Goal: Transaction & Acquisition: Book appointment/travel/reservation

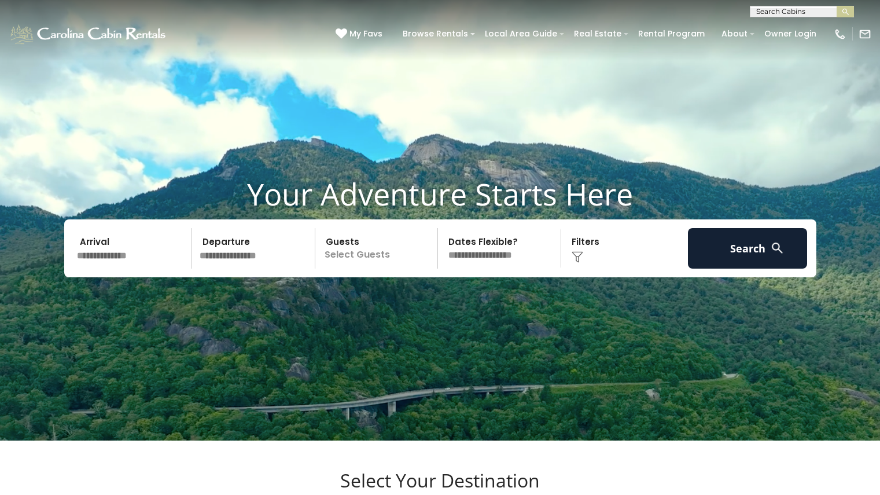
click at [104, 269] on input "text" at bounding box center [133, 248] width 120 height 41
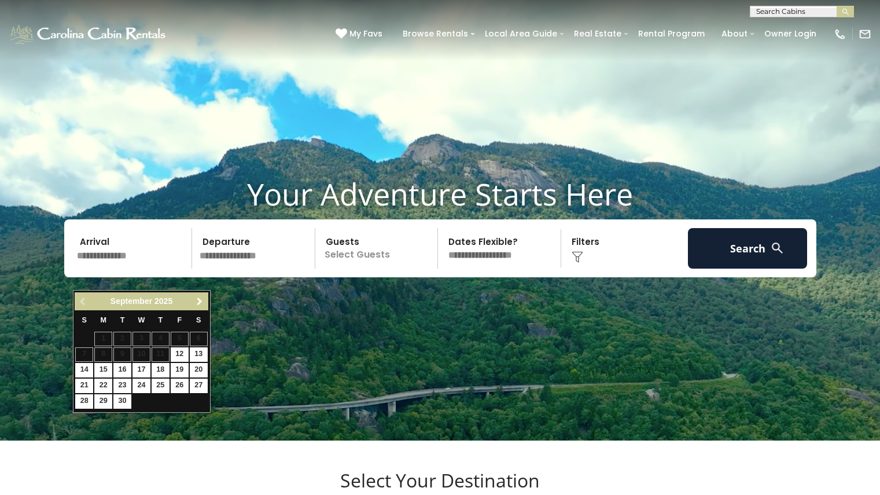
click at [197, 302] on span "Next" at bounding box center [199, 301] width 9 height 9
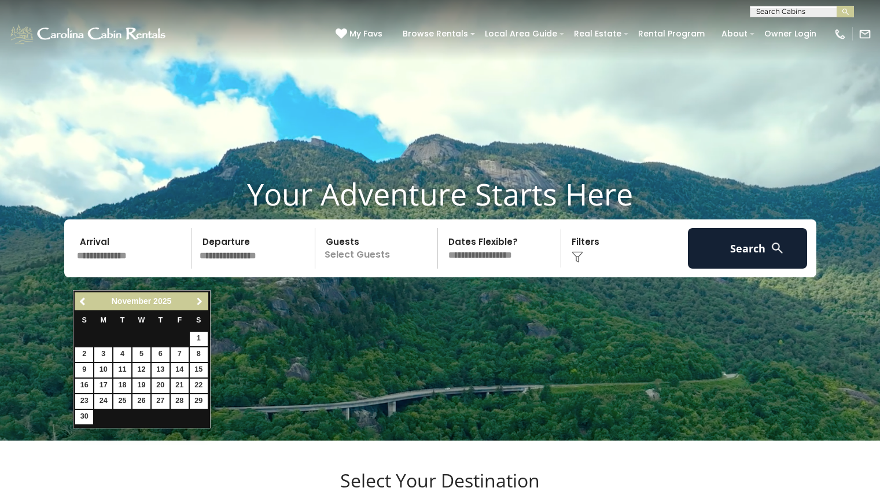
click at [197, 302] on span "Next" at bounding box center [199, 301] width 9 height 9
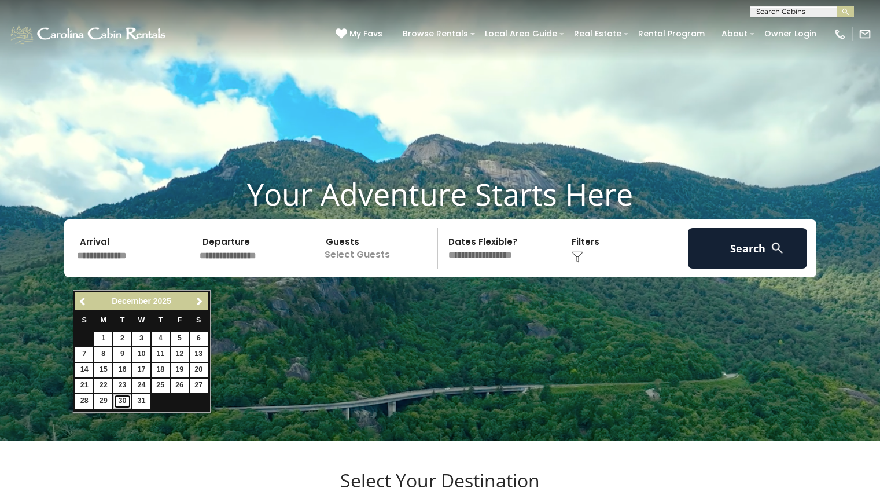
click at [123, 399] on link "30" at bounding box center [122, 401] width 18 height 14
type input "********"
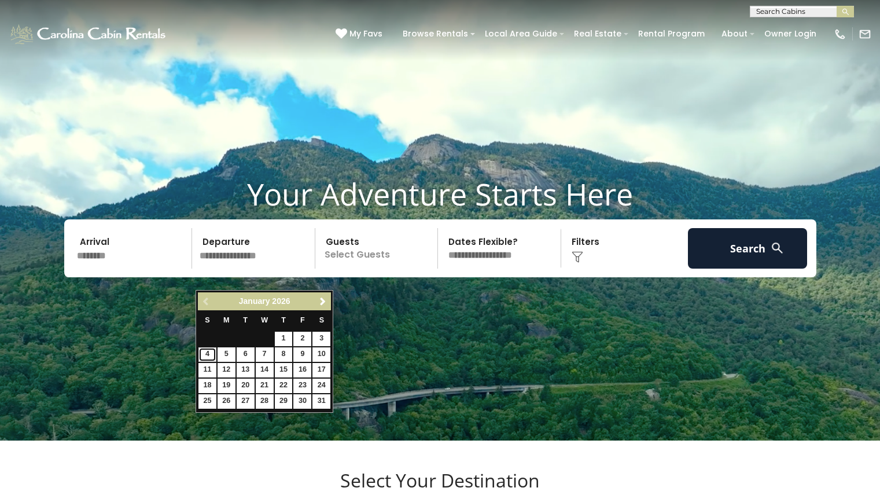
click at [208, 351] on link "4" at bounding box center [208, 354] width 18 height 14
type input "******"
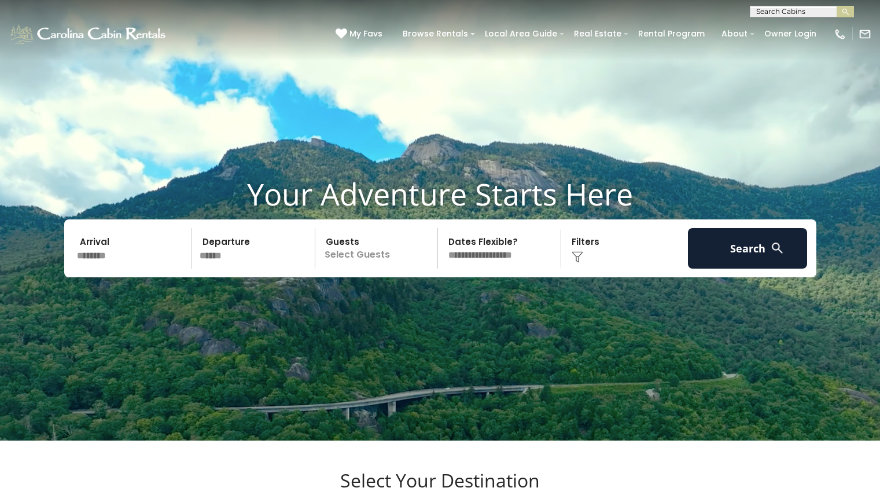
click at [352, 269] on p "Select Guests" at bounding box center [378, 248] width 119 height 41
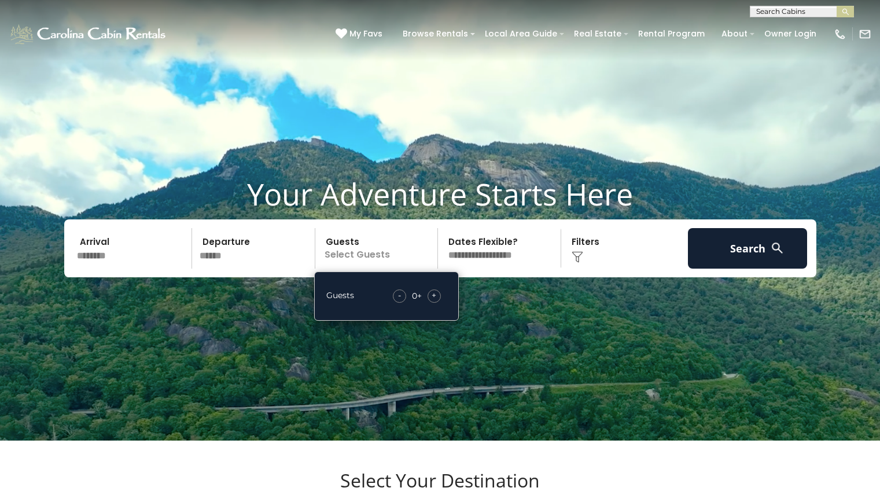
click at [437, 303] on div "+" at bounding box center [434, 295] width 13 height 13
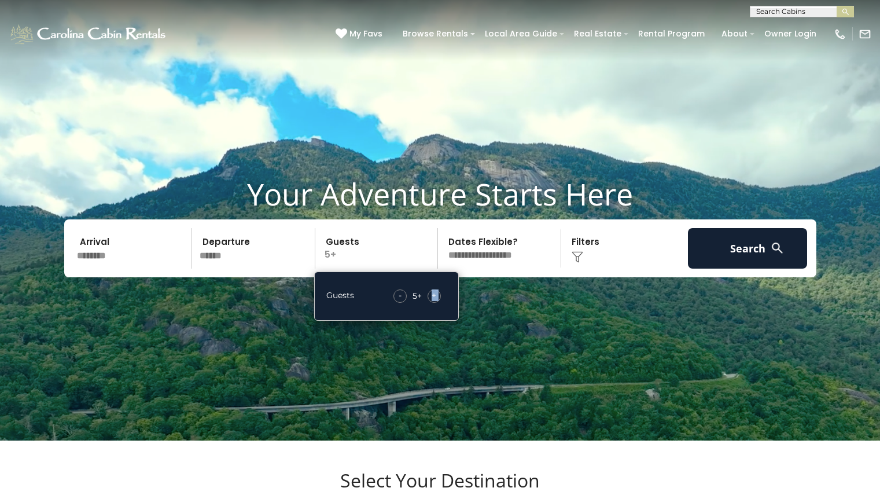
click at [437, 303] on div "+" at bounding box center [434, 295] width 13 height 13
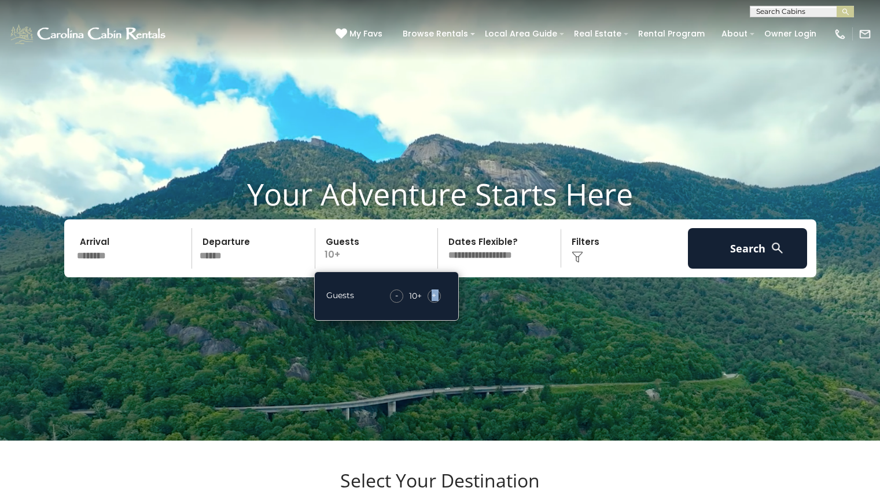
click at [437, 303] on div "+" at bounding box center [434, 295] width 13 height 13
click at [498, 269] on select "**********" at bounding box center [501, 248] width 119 height 41
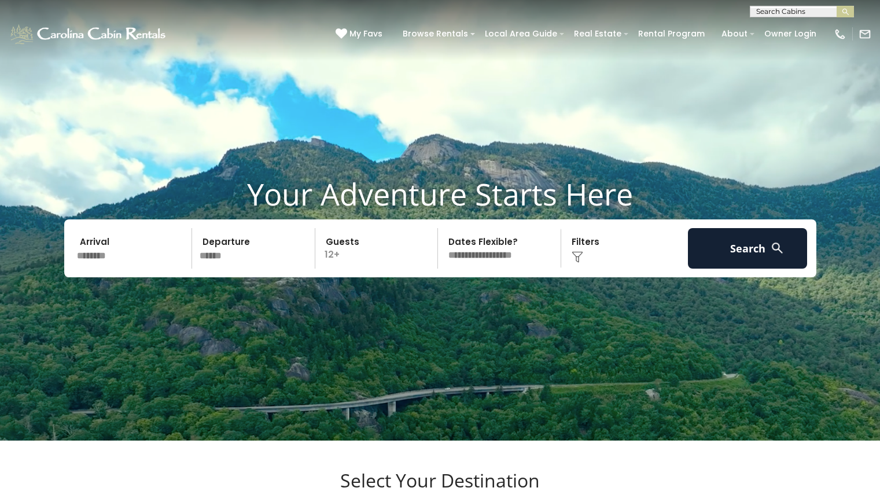
select select "*"
click at [442, 249] on select "**********" at bounding box center [501, 248] width 119 height 41
click at [584, 269] on div "Click to Choose" at bounding box center [625, 248] width 120 height 41
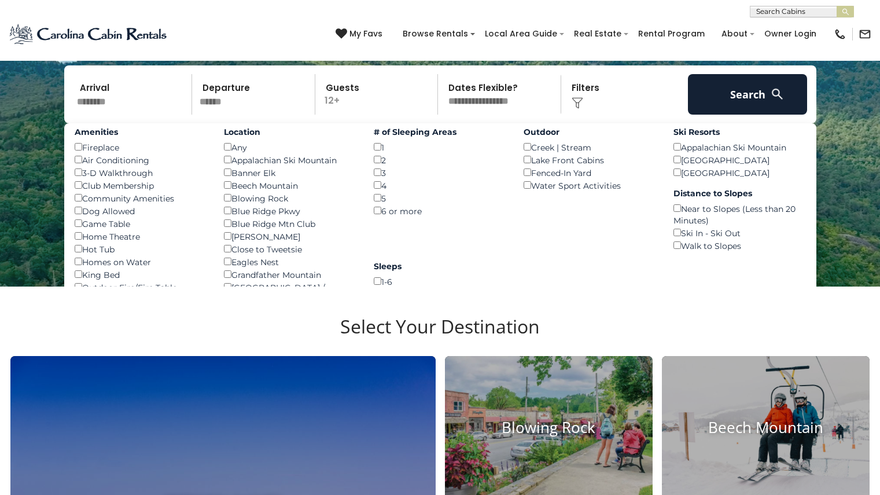
scroll to position [155, 0]
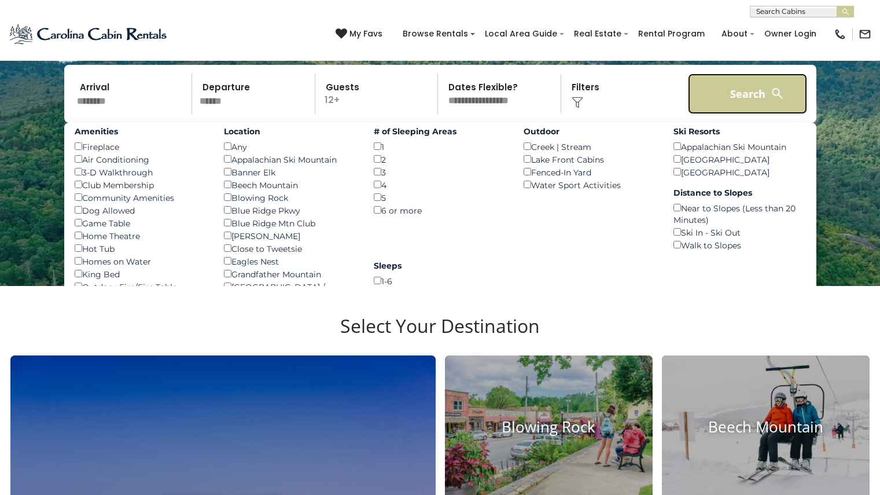
click at [746, 114] on button "Search" at bounding box center [748, 94] width 120 height 41
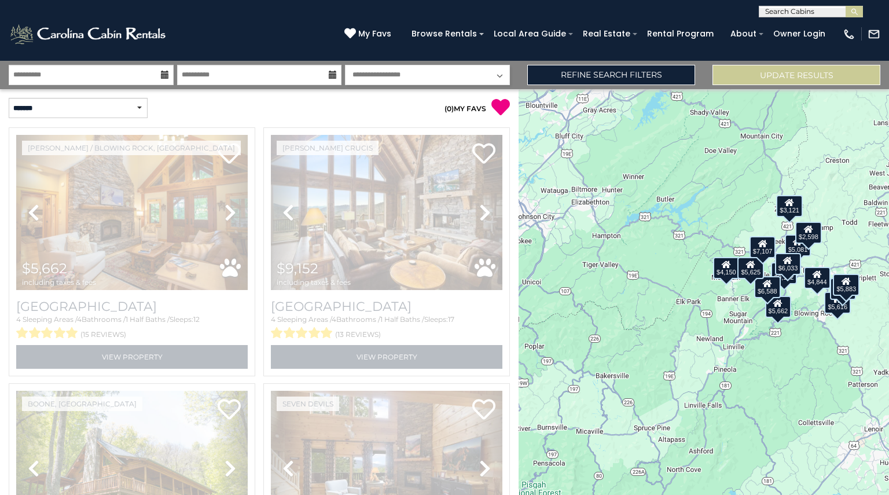
select select "*"
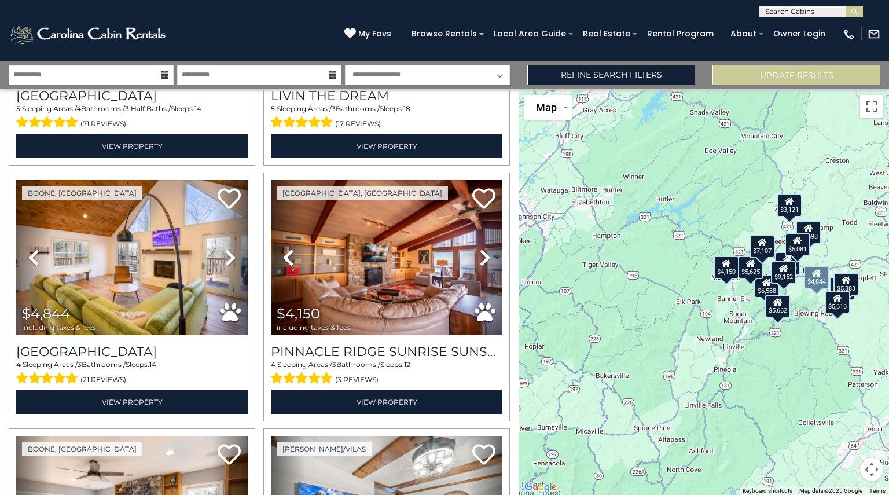
scroll to position [721, 0]
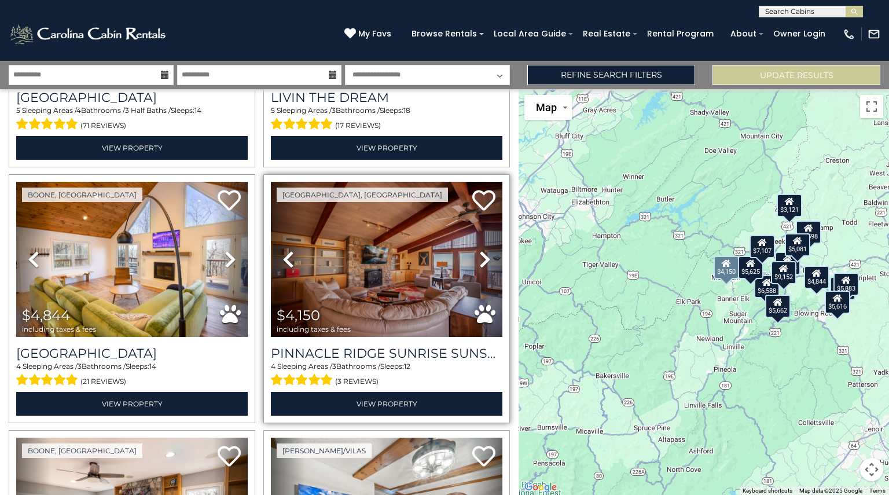
click at [472, 252] on link "Next" at bounding box center [485, 259] width 35 height 155
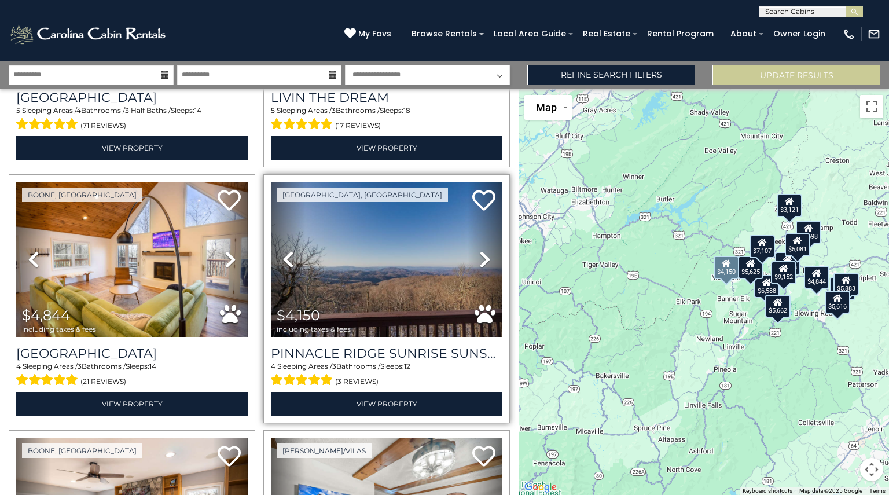
click at [472, 252] on link "Next" at bounding box center [485, 259] width 35 height 155
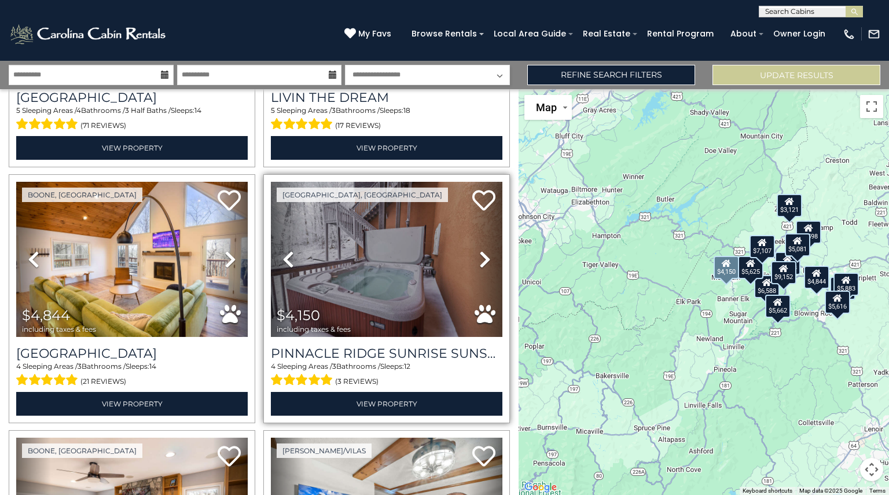
click at [471, 254] on link "Next" at bounding box center [485, 259] width 35 height 155
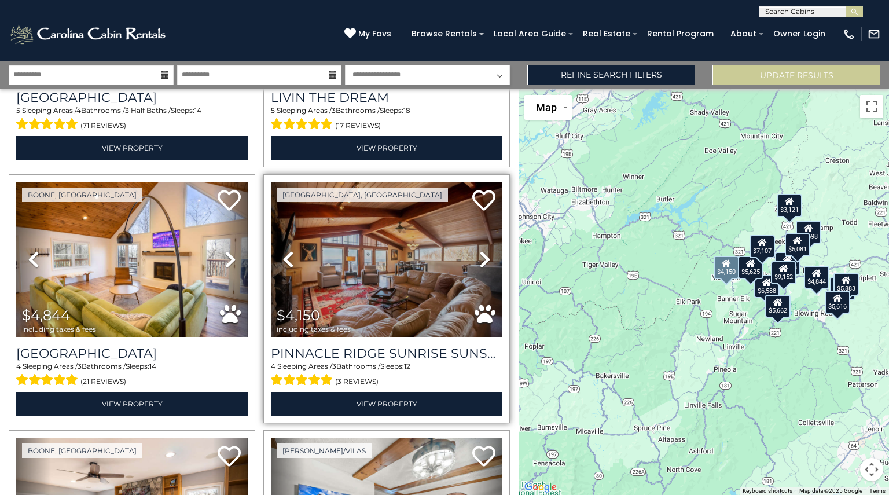
click at [282, 253] on icon at bounding box center [288, 259] width 12 height 19
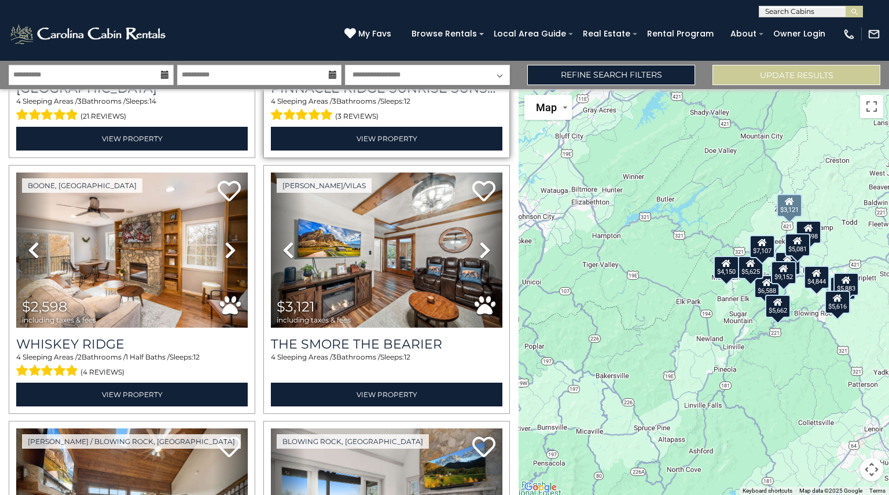
scroll to position [987, 0]
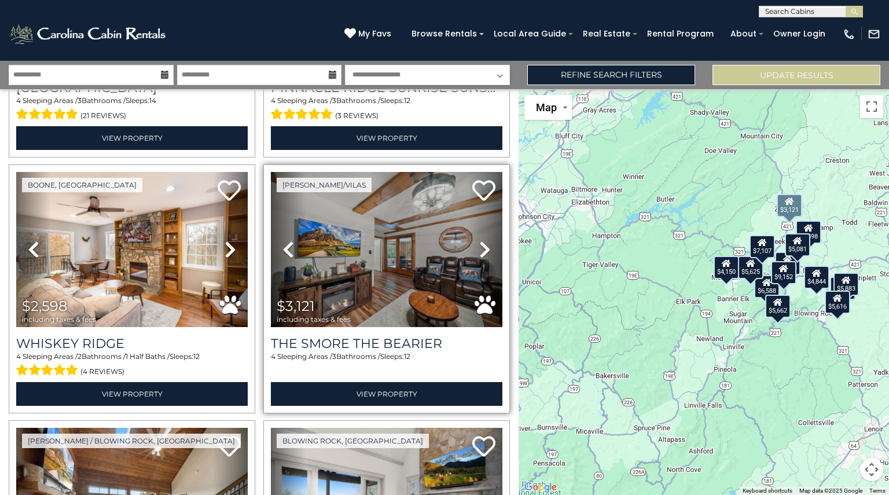
click at [479, 240] on icon at bounding box center [485, 249] width 12 height 19
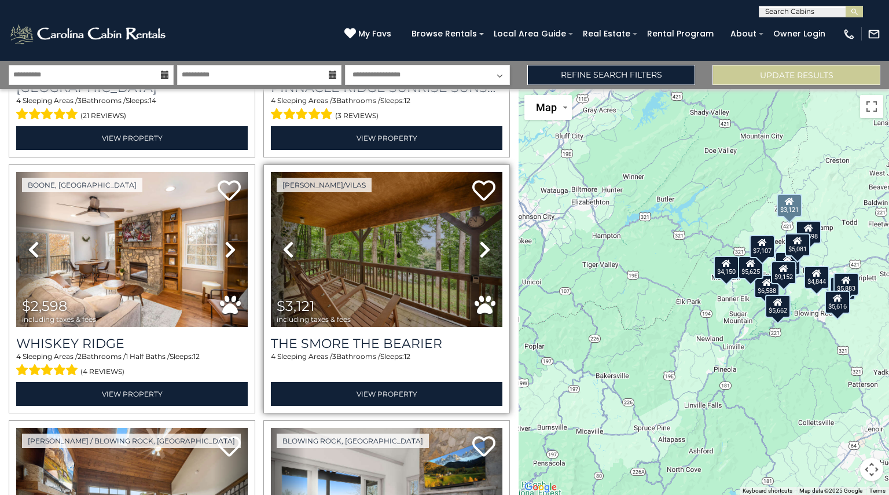
click at [479, 241] on icon at bounding box center [485, 249] width 12 height 19
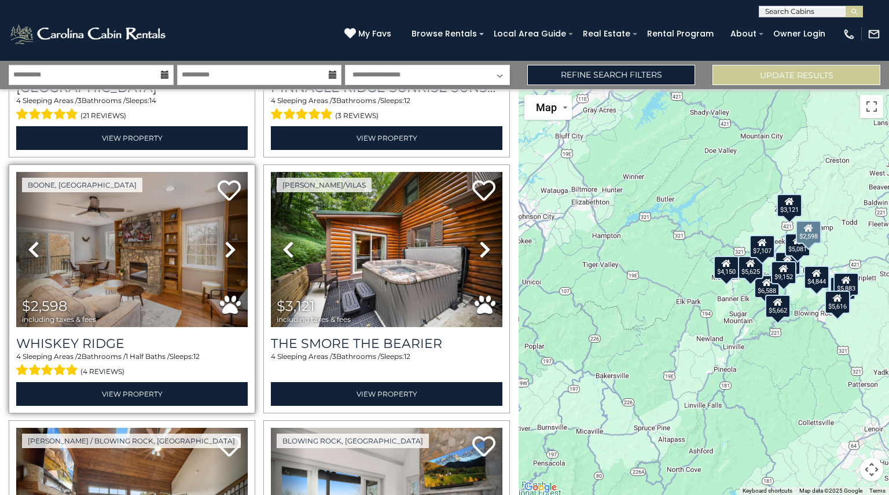
click at [225, 240] on icon at bounding box center [231, 249] width 12 height 19
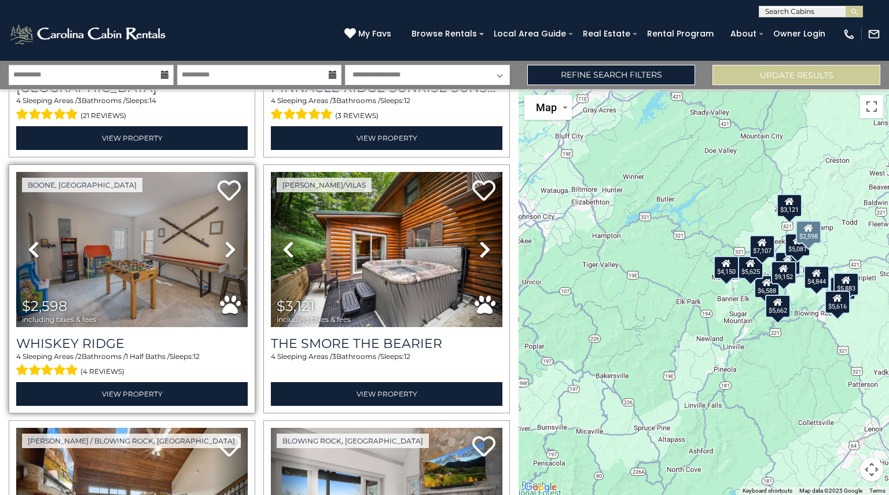
click at [225, 240] on icon at bounding box center [231, 249] width 12 height 19
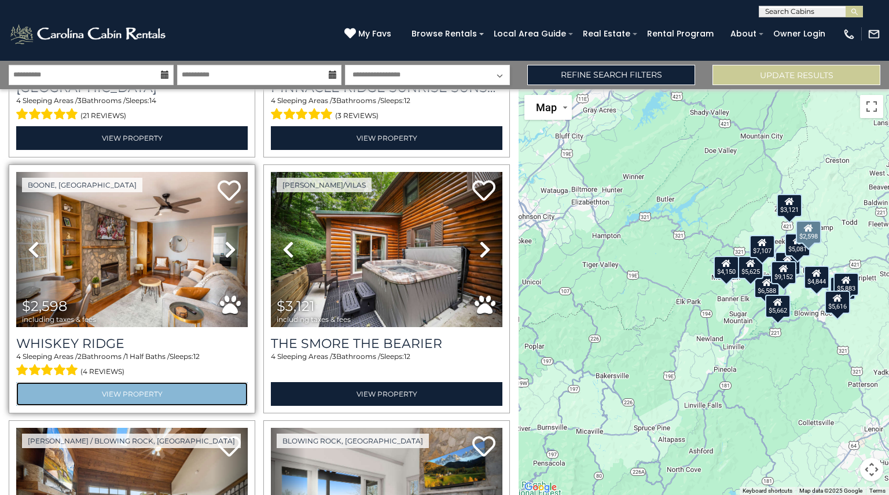
click at [125, 384] on link "View Property" at bounding box center [132, 394] width 232 height 24
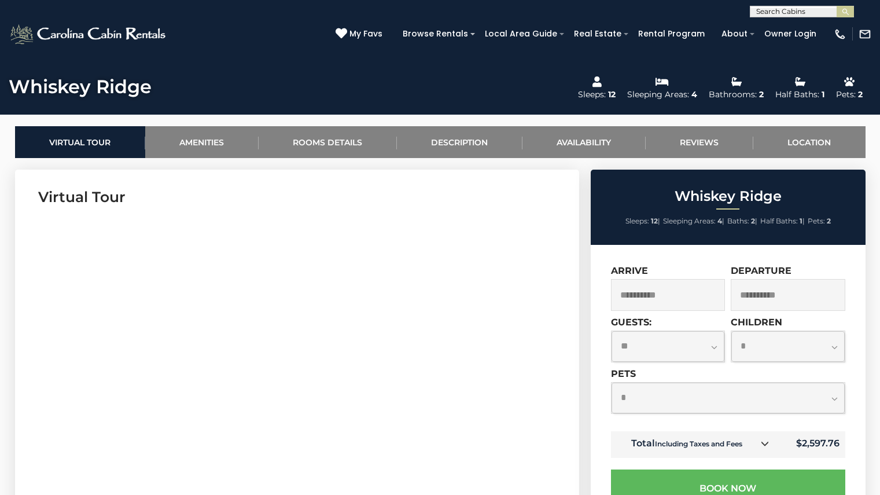
scroll to position [486, 0]
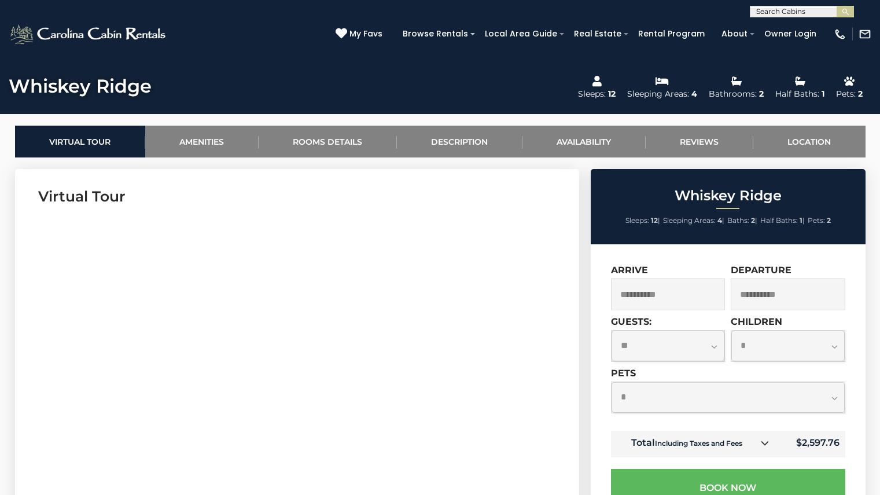
click at [769, 294] on input "**********" at bounding box center [788, 294] width 115 height 32
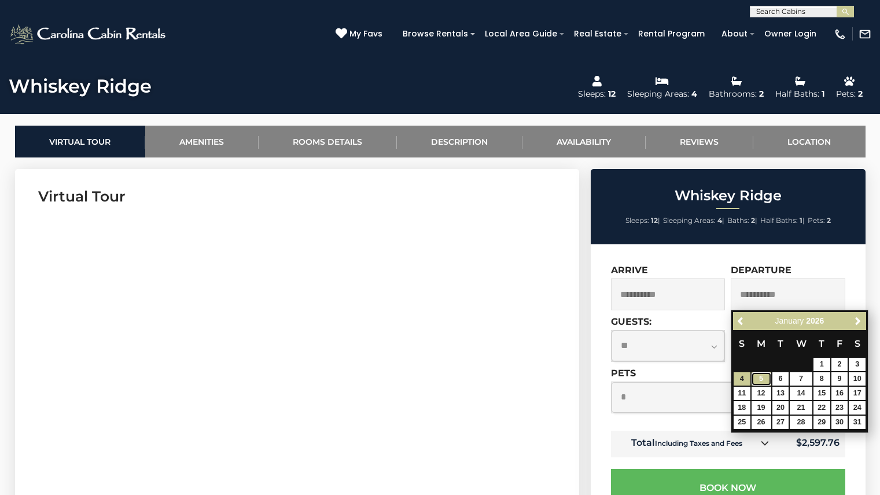
click at [759, 374] on link "5" at bounding box center [762, 378] width 20 height 13
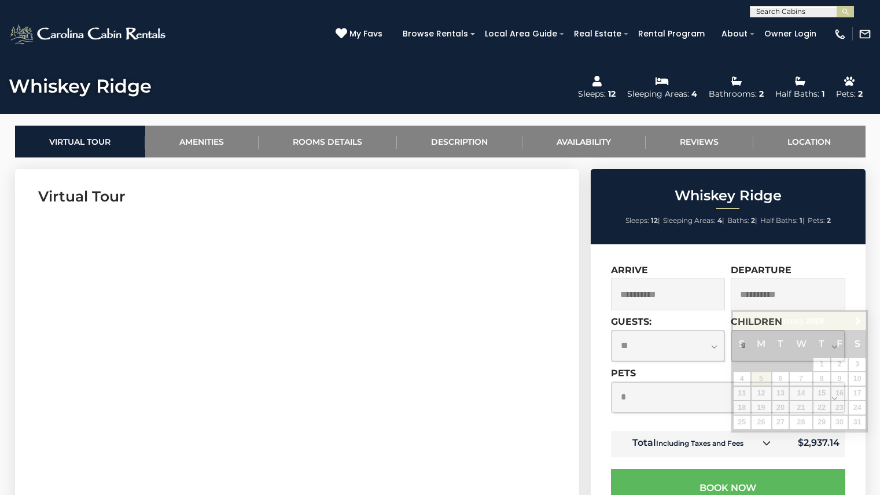
click at [760, 296] on input "**********" at bounding box center [788, 294] width 115 height 32
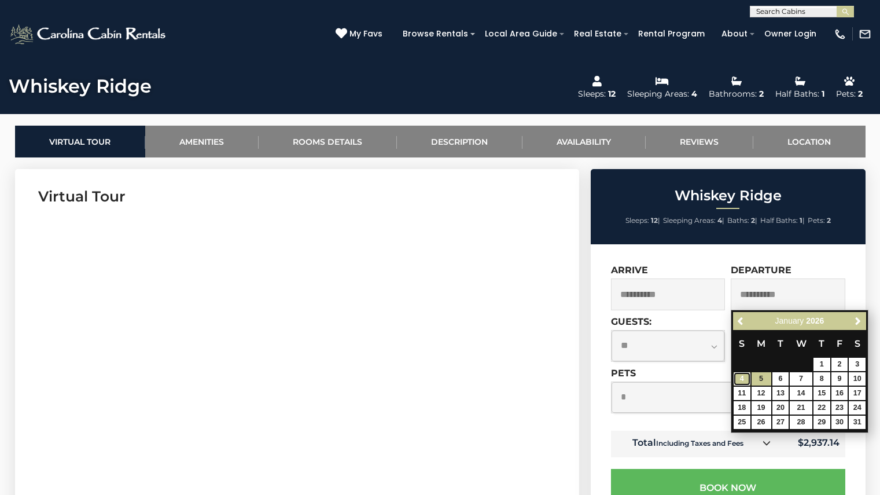
click at [738, 380] on link "4" at bounding box center [742, 378] width 17 height 13
type input "**********"
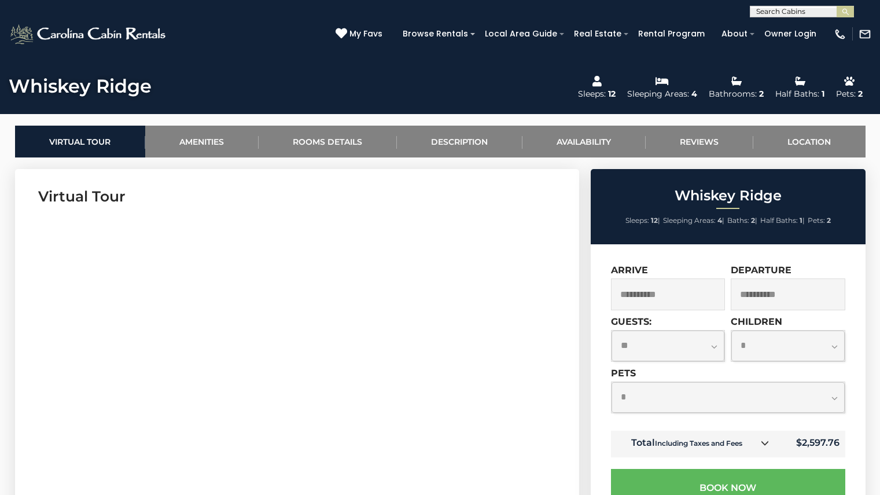
click at [684, 350] on select "**********" at bounding box center [668, 345] width 113 height 31
select select "*"
click at [612, 330] on select "**********" at bounding box center [668, 345] width 113 height 31
click at [791, 350] on select "**********" at bounding box center [788, 345] width 113 height 31
select select "*"
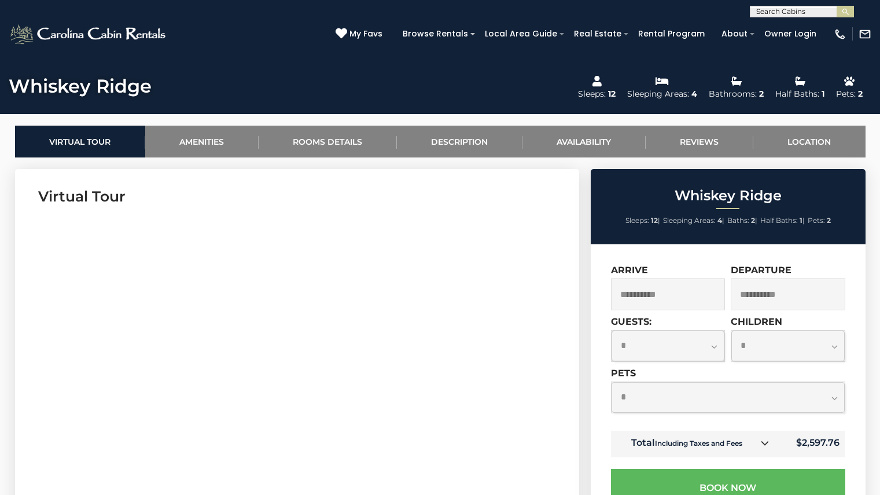
click at [732, 330] on select "**********" at bounding box center [788, 345] width 113 height 31
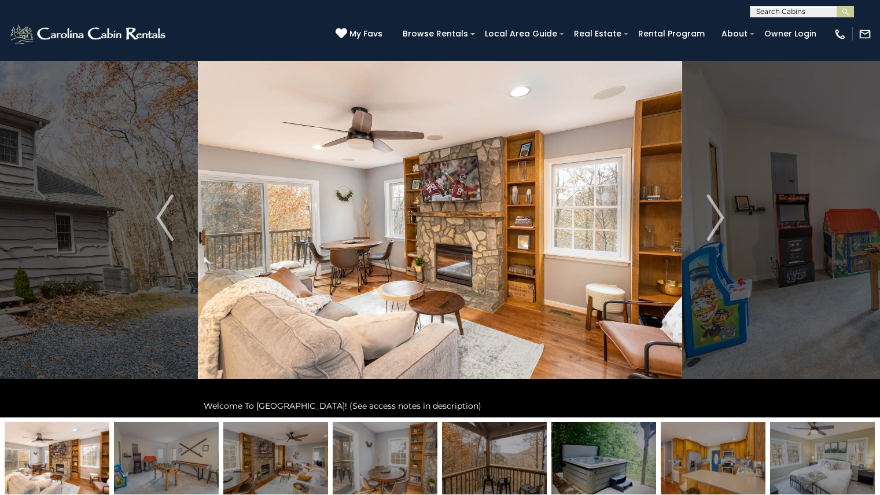
scroll to position [44, 0]
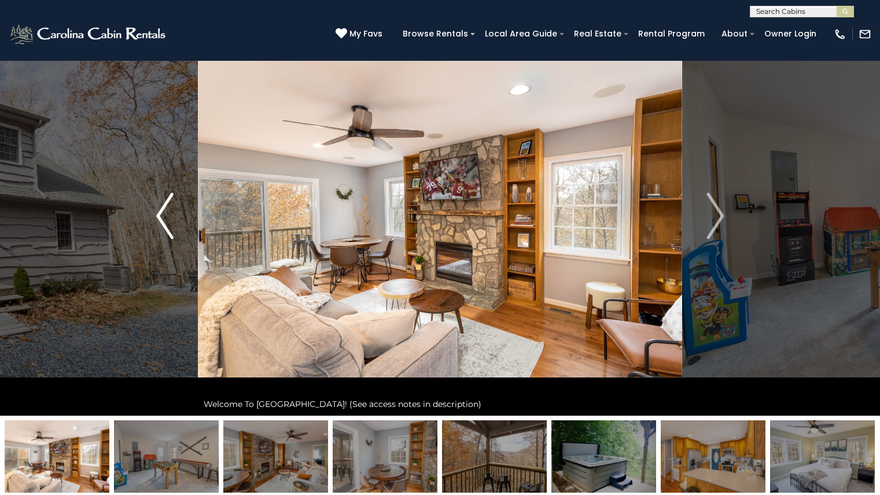
click at [161, 221] on img "Previous" at bounding box center [164, 216] width 17 height 46
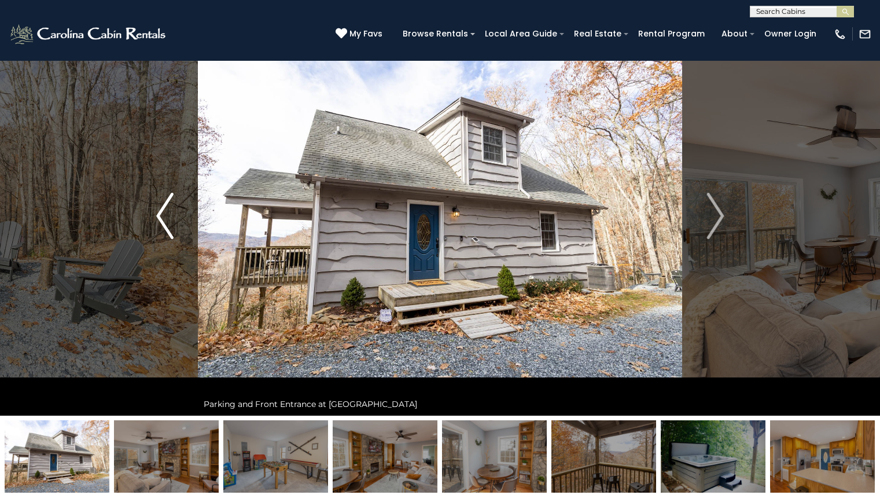
click at [161, 221] on img "Previous" at bounding box center [164, 216] width 17 height 46
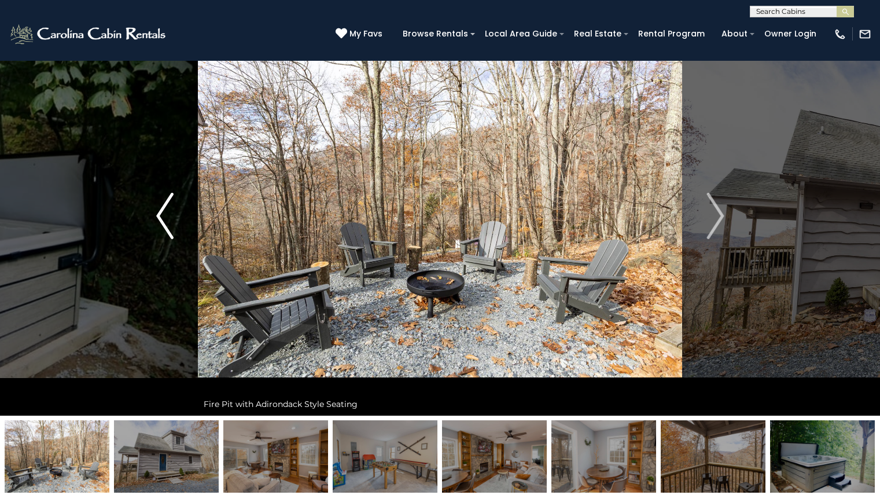
click at [161, 221] on img "Previous" at bounding box center [164, 216] width 17 height 46
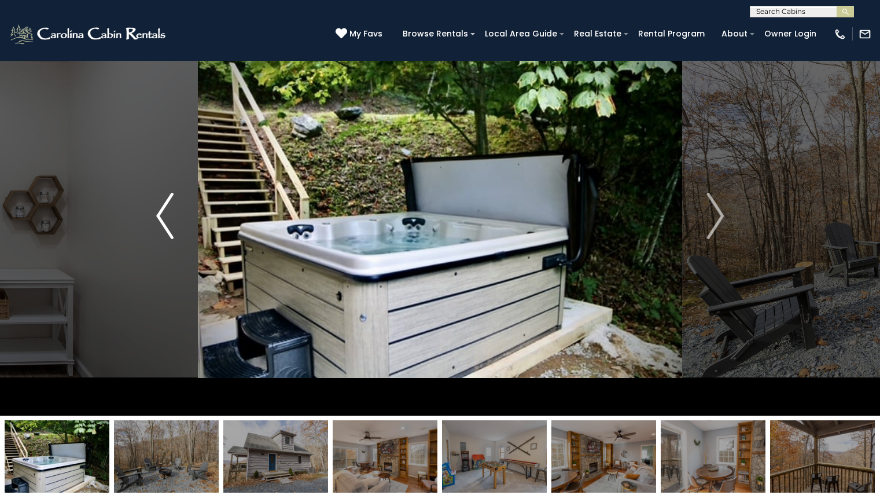
click at [161, 221] on img "Previous" at bounding box center [164, 216] width 17 height 46
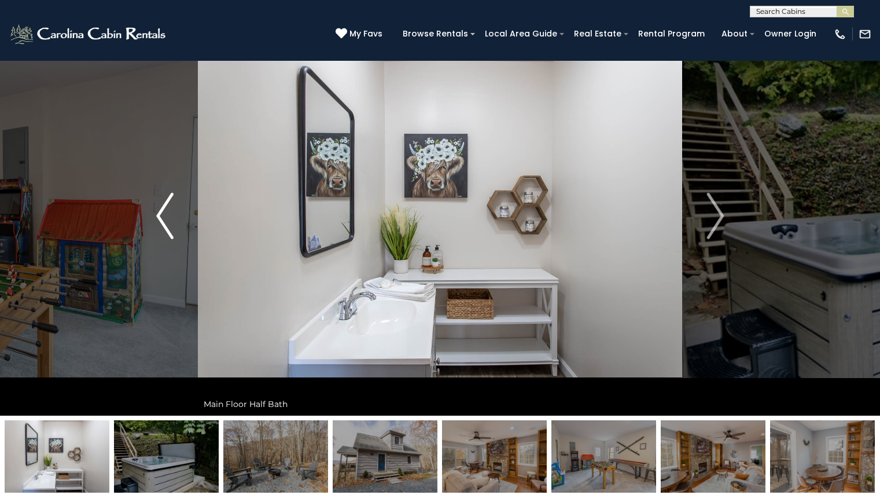
click at [161, 221] on img "Previous" at bounding box center [164, 216] width 17 height 46
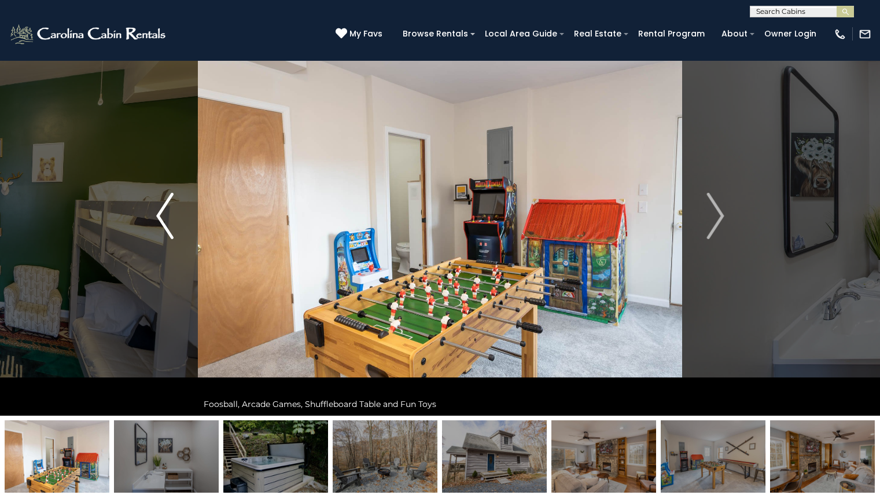
click at [161, 221] on img "Previous" at bounding box center [164, 216] width 17 height 46
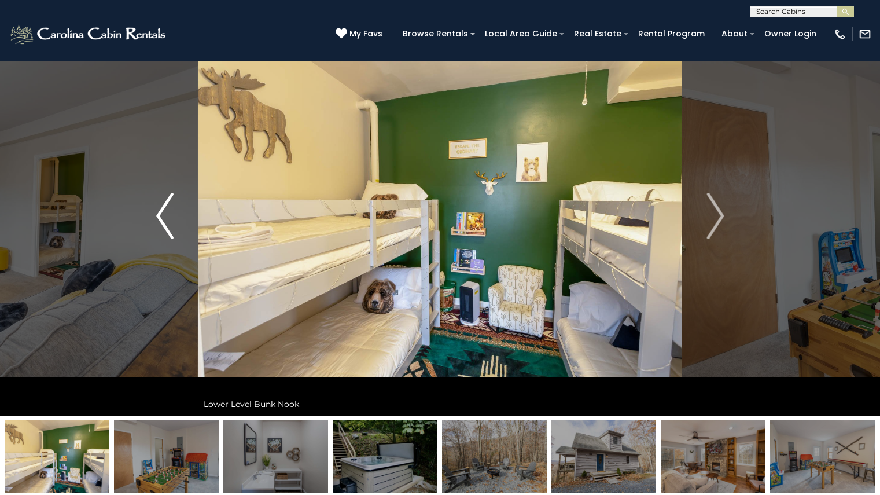
click at [161, 221] on img "Previous" at bounding box center [164, 216] width 17 height 46
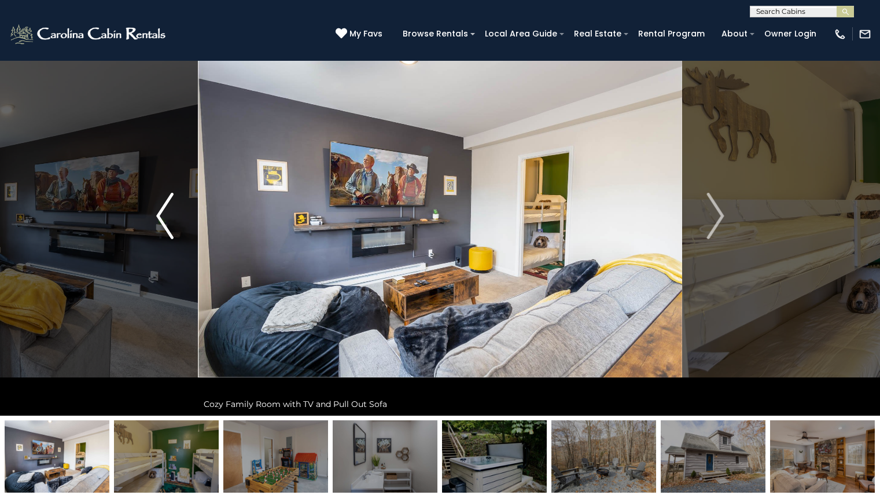
click at [161, 221] on img "Previous" at bounding box center [164, 216] width 17 height 46
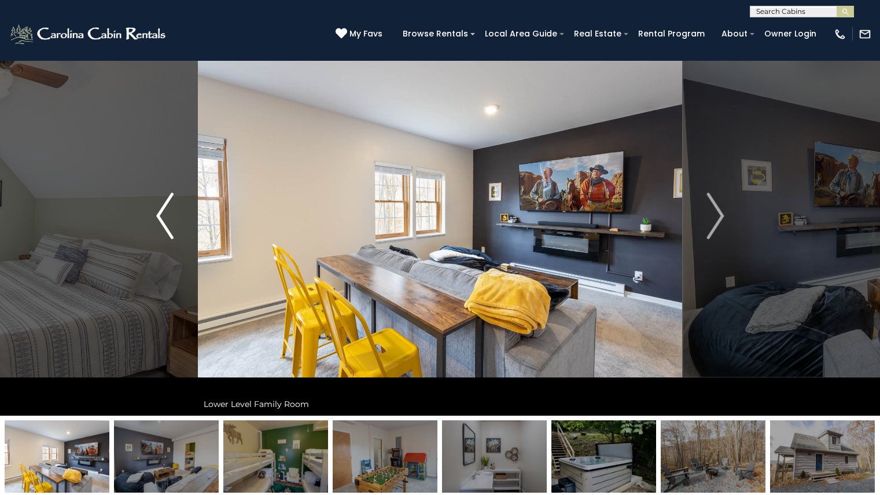
click at [161, 221] on img "Previous" at bounding box center [164, 216] width 17 height 46
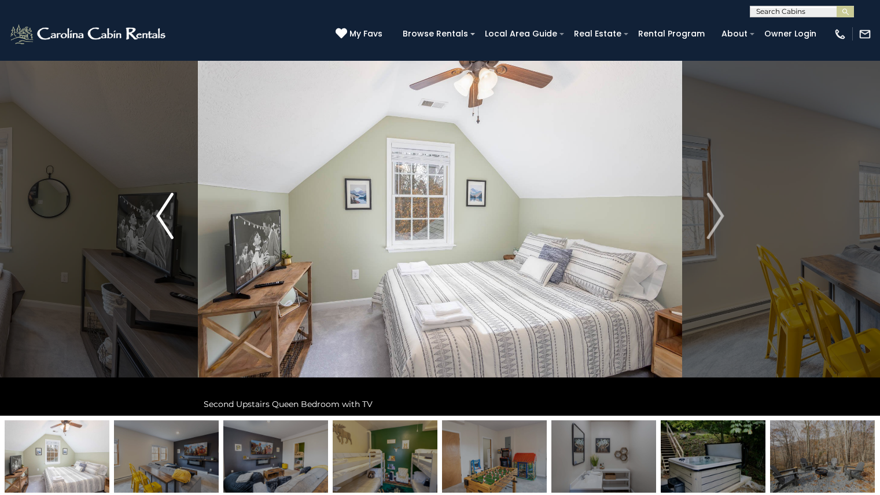
click at [161, 222] on img "Previous" at bounding box center [164, 216] width 17 height 46
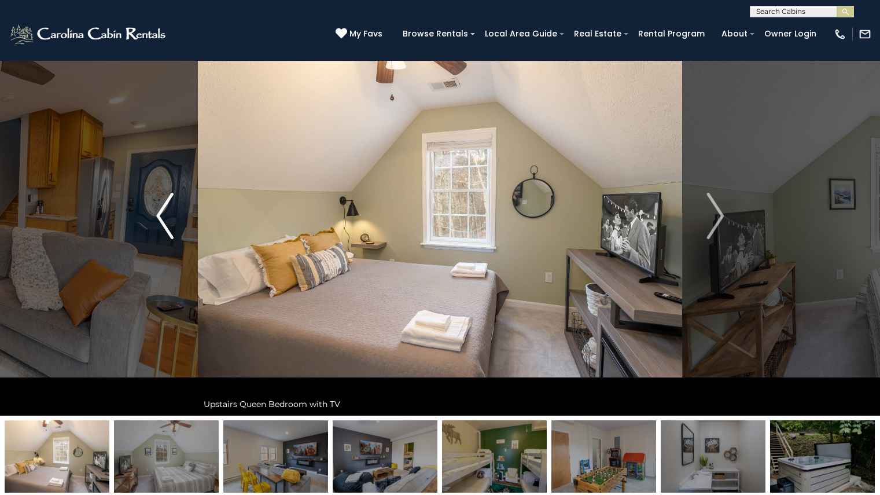
click at [161, 222] on img "Previous" at bounding box center [164, 216] width 17 height 46
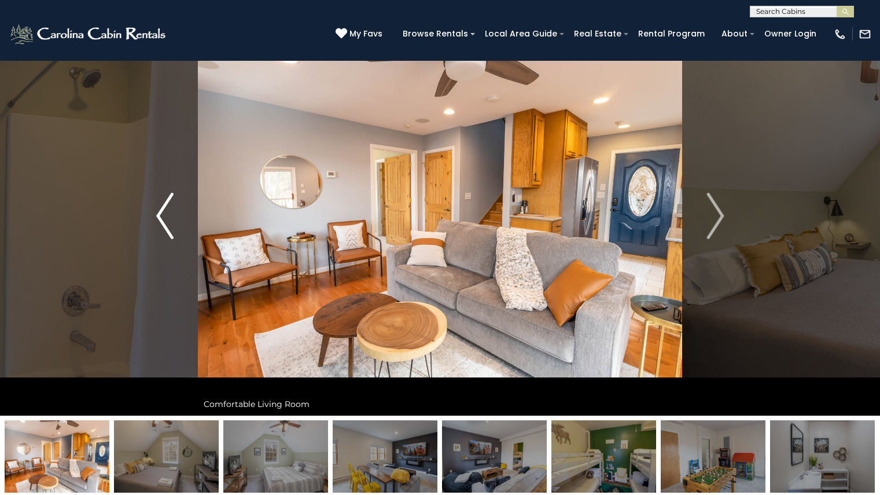
click at [161, 223] on img "Previous" at bounding box center [164, 216] width 17 height 46
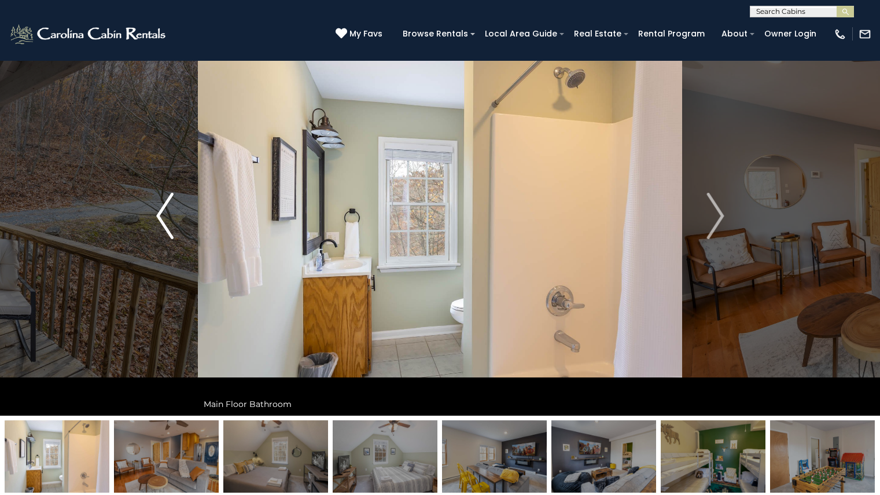
click at [161, 223] on img "Previous" at bounding box center [164, 216] width 17 height 46
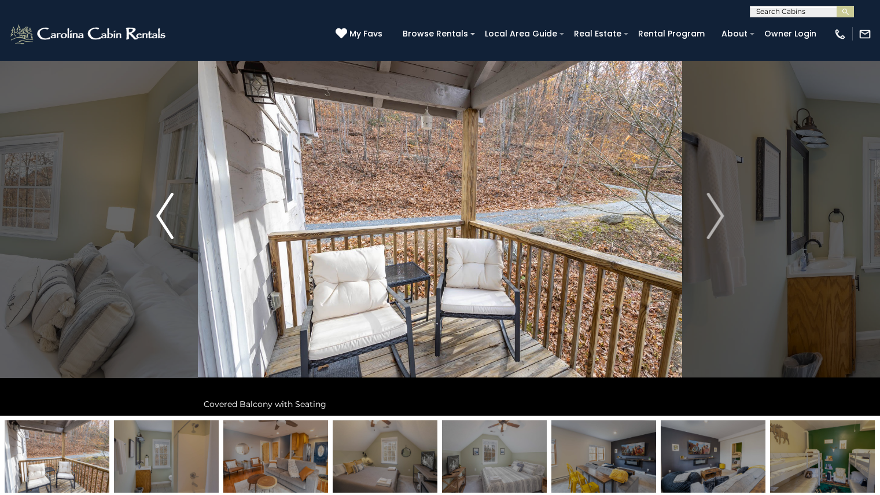
click at [161, 223] on img "Previous" at bounding box center [164, 216] width 17 height 46
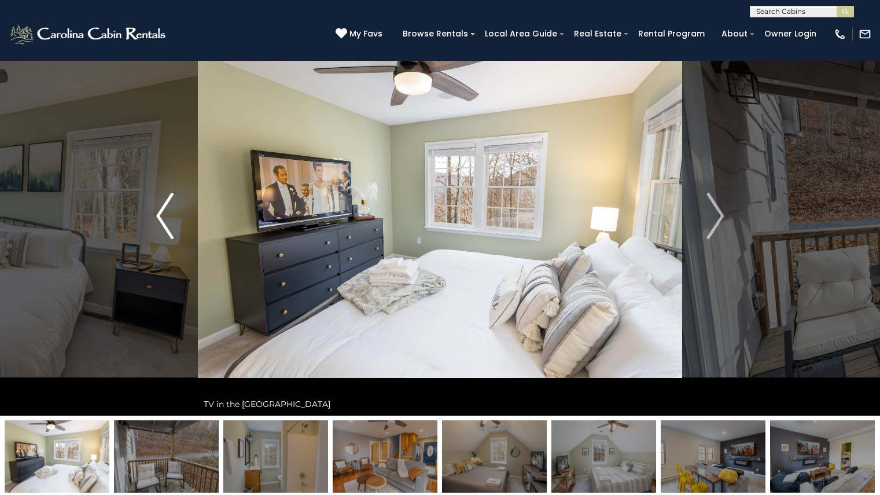
click at [171, 223] on img "Previous" at bounding box center [164, 216] width 17 height 46
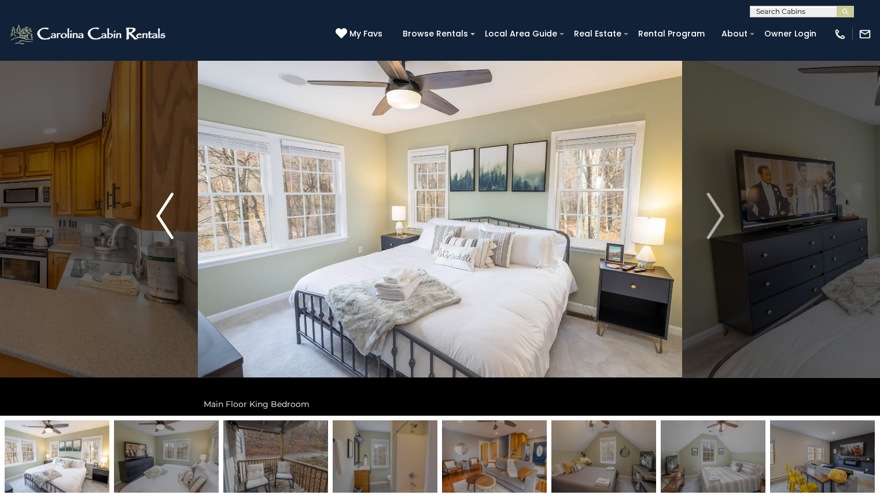
click at [171, 223] on img "Previous" at bounding box center [164, 216] width 17 height 46
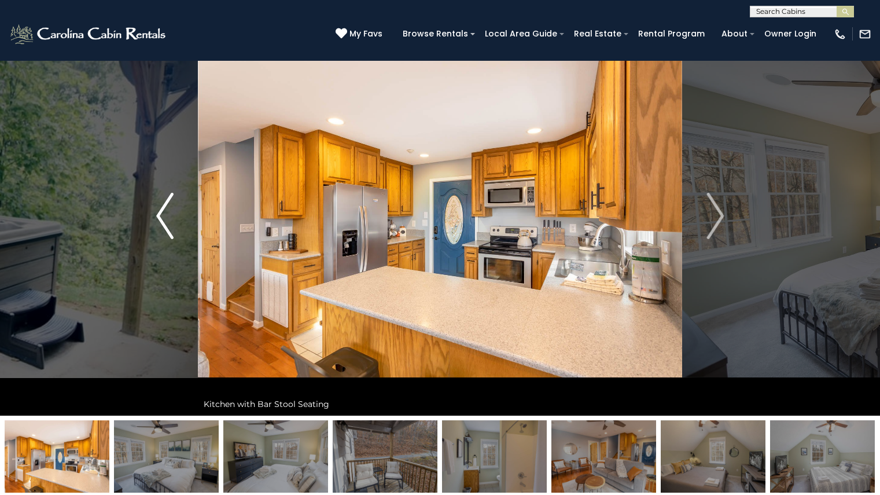
click at [171, 223] on img "Previous" at bounding box center [164, 216] width 17 height 46
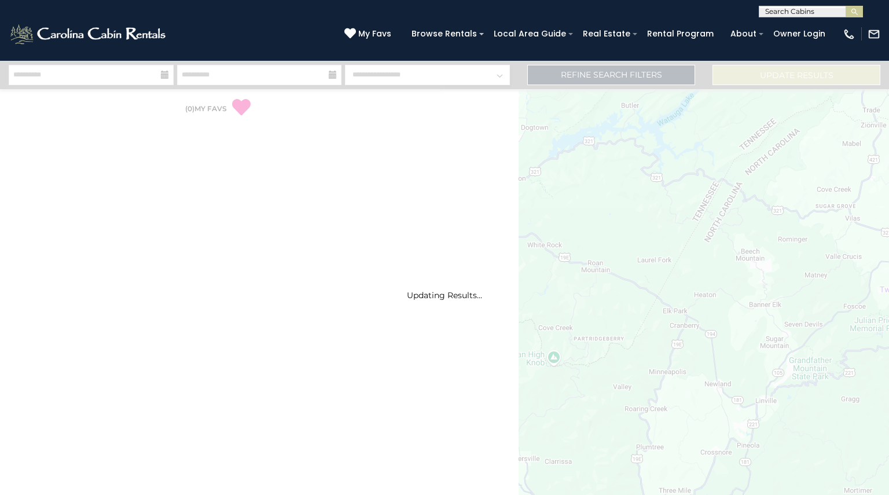
select select "*"
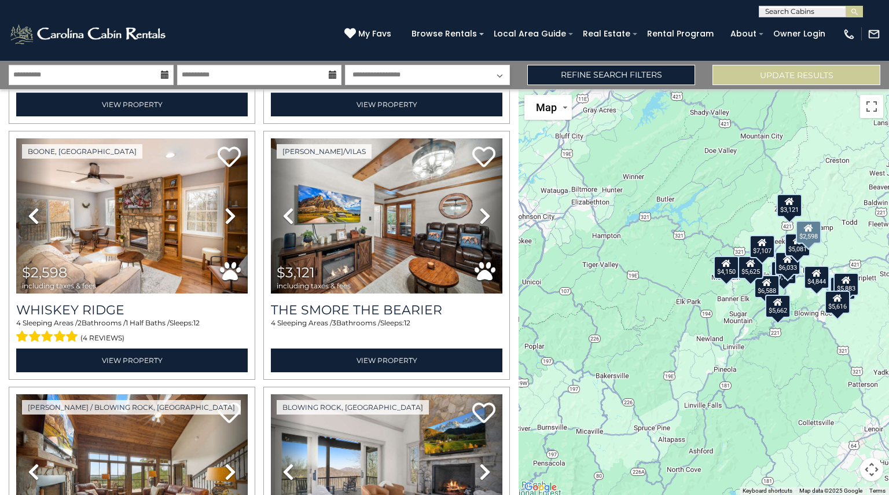
scroll to position [1021, 0]
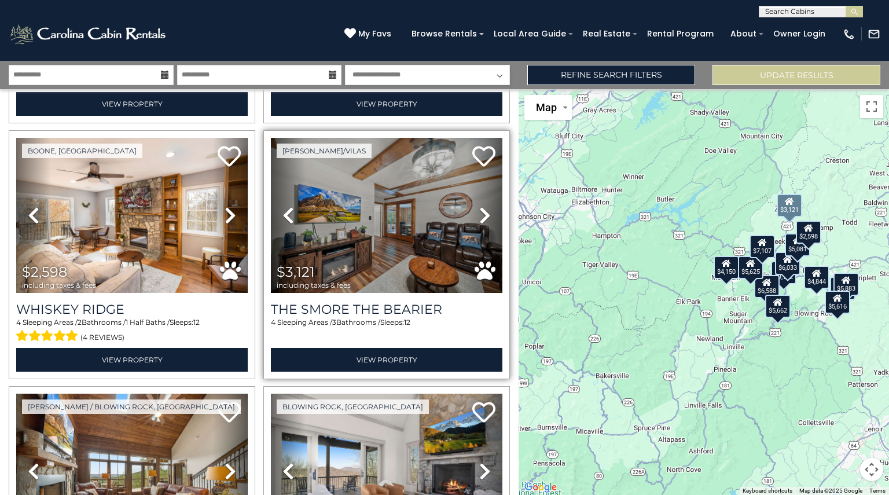
click at [484, 207] on icon at bounding box center [485, 215] width 12 height 19
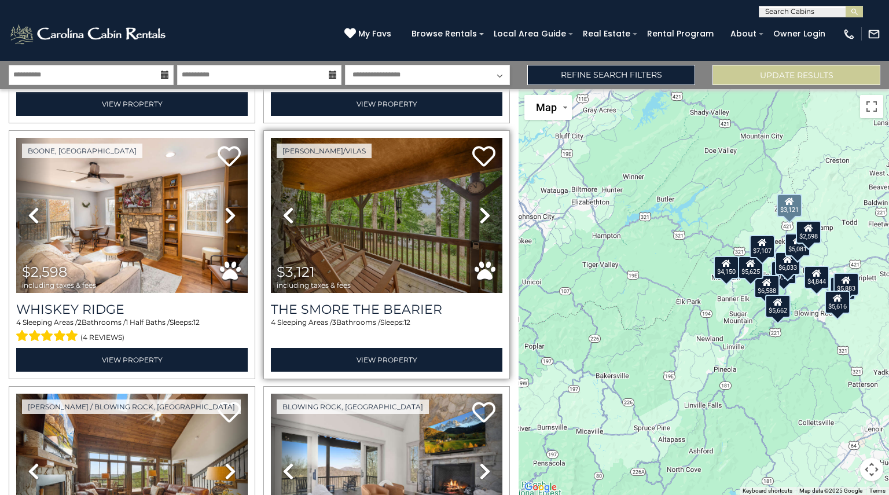
click at [479, 206] on icon at bounding box center [485, 215] width 12 height 19
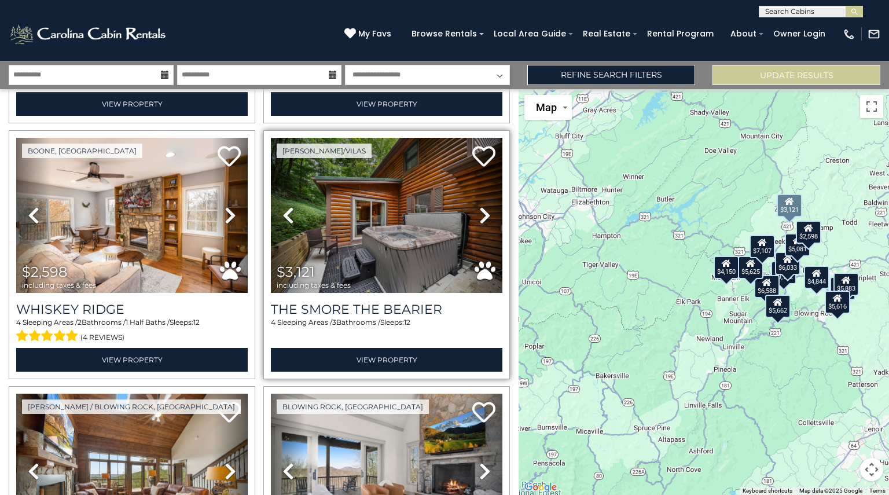
click at [479, 206] on icon at bounding box center [485, 215] width 12 height 19
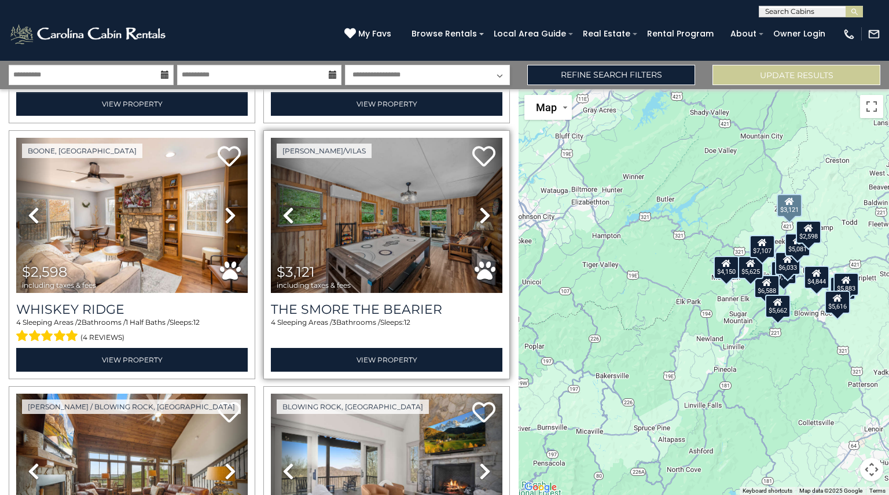
click at [479, 206] on icon at bounding box center [485, 215] width 12 height 19
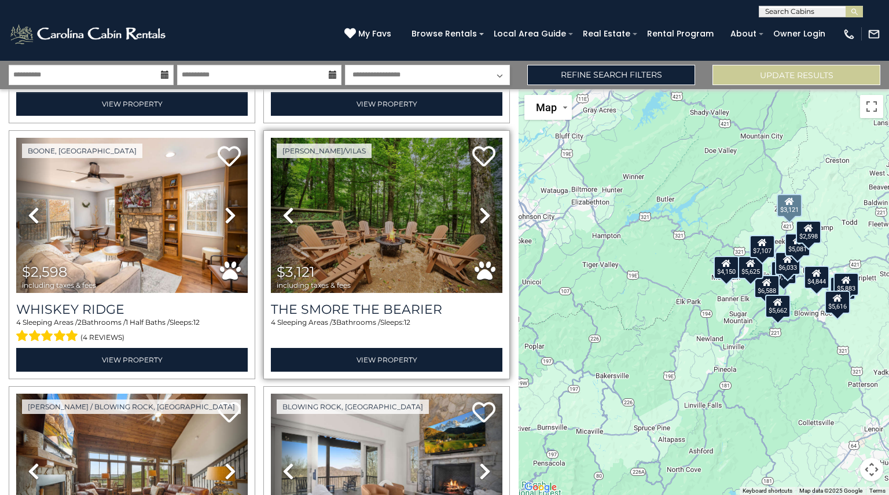
click at [479, 206] on icon at bounding box center [485, 215] width 12 height 19
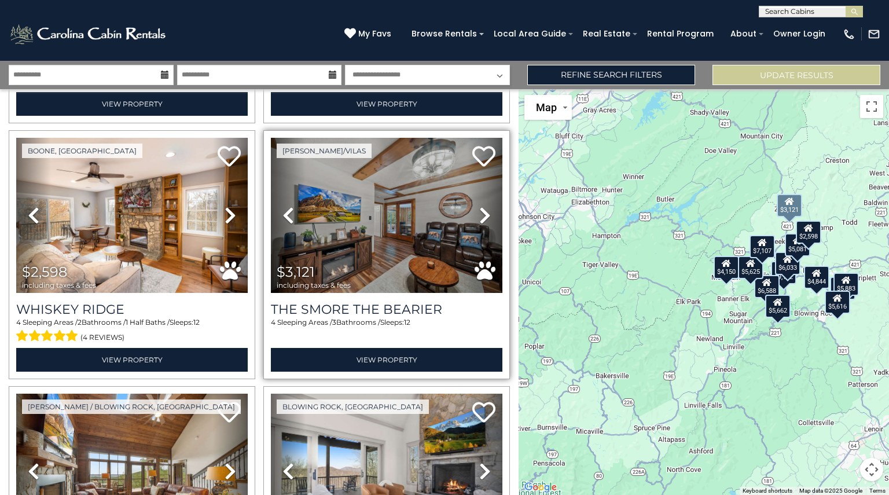
click at [479, 206] on icon at bounding box center [485, 215] width 12 height 19
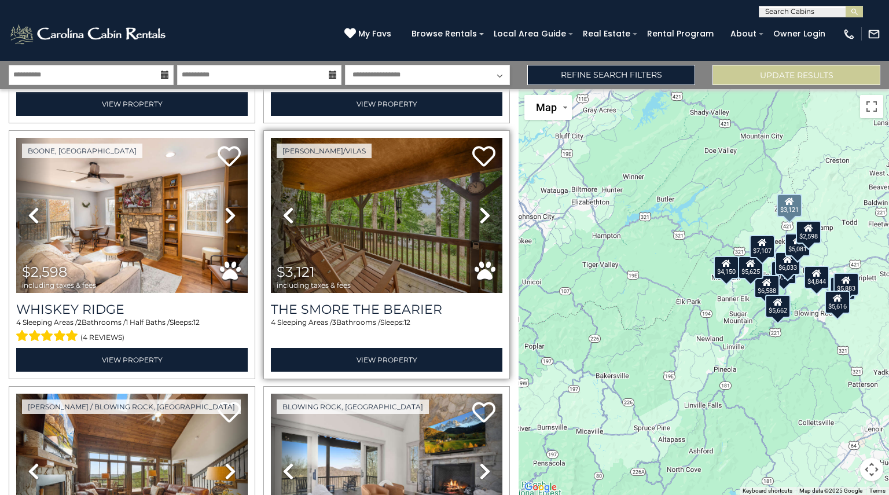
click at [479, 206] on icon at bounding box center [485, 215] width 12 height 19
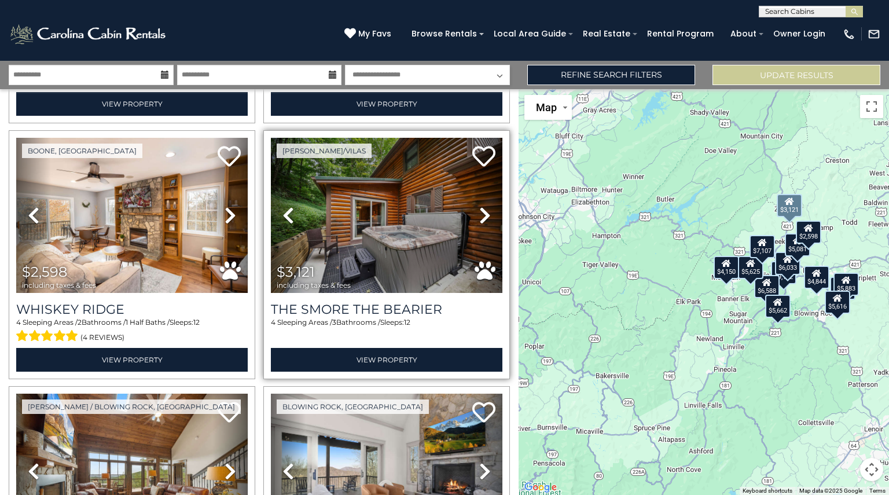
click at [479, 206] on icon at bounding box center [485, 215] width 12 height 19
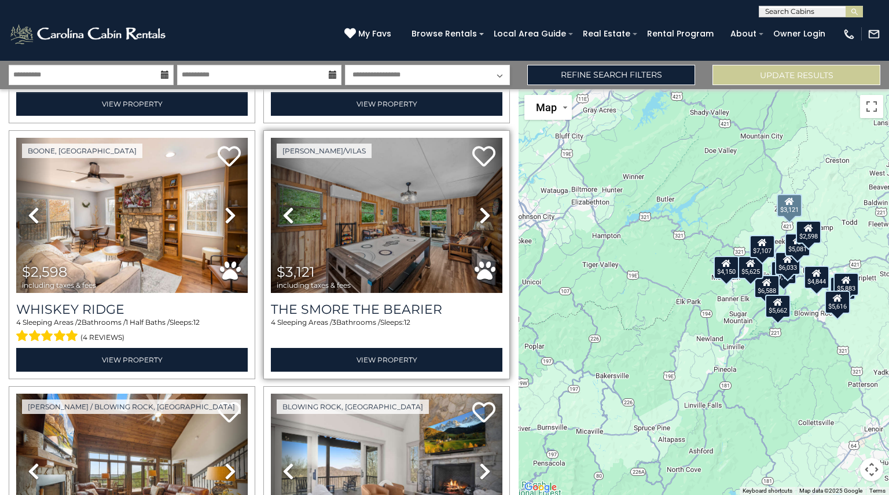
click at [479, 206] on icon at bounding box center [485, 215] width 12 height 19
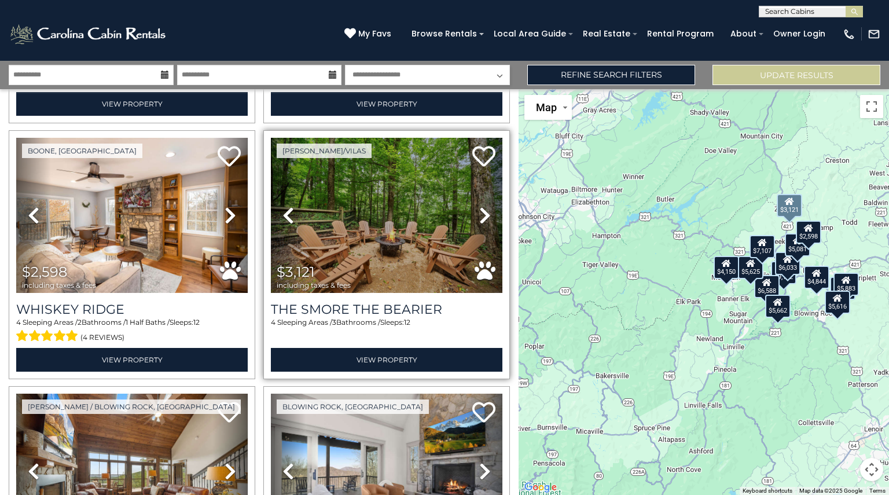
click at [479, 206] on icon at bounding box center [485, 215] width 12 height 19
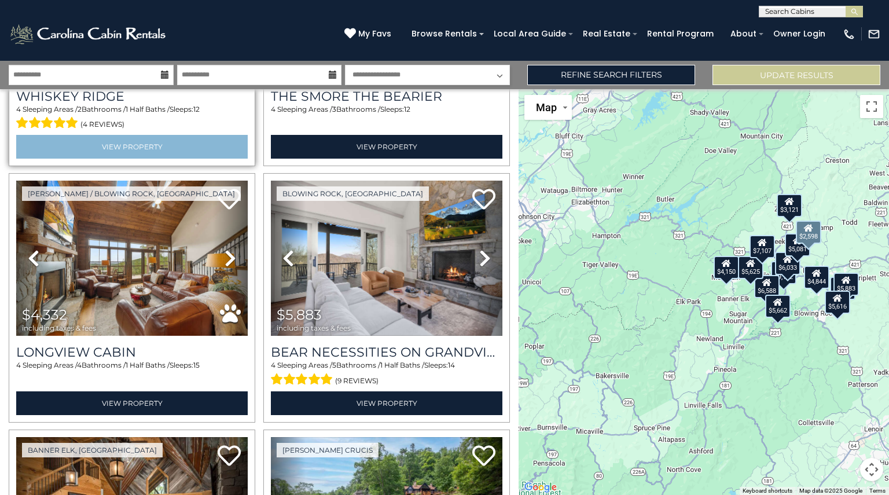
scroll to position [1234, 0]
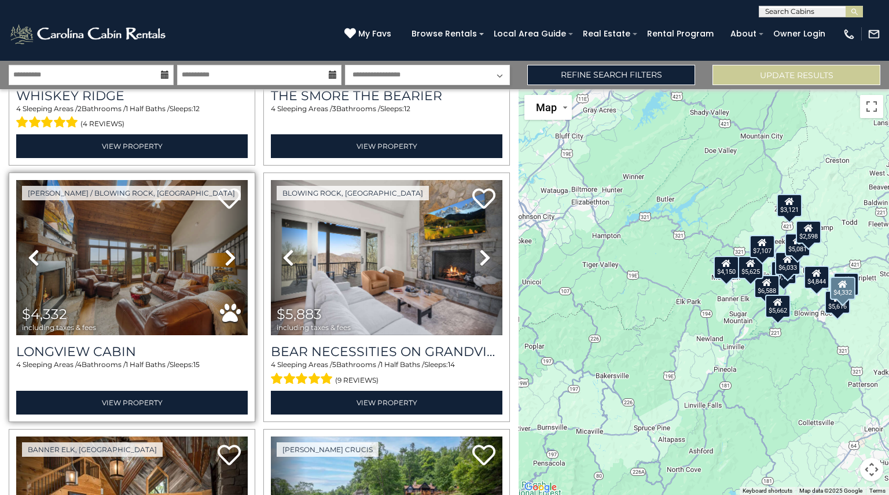
click at [221, 243] on link "Next" at bounding box center [230, 257] width 35 height 155
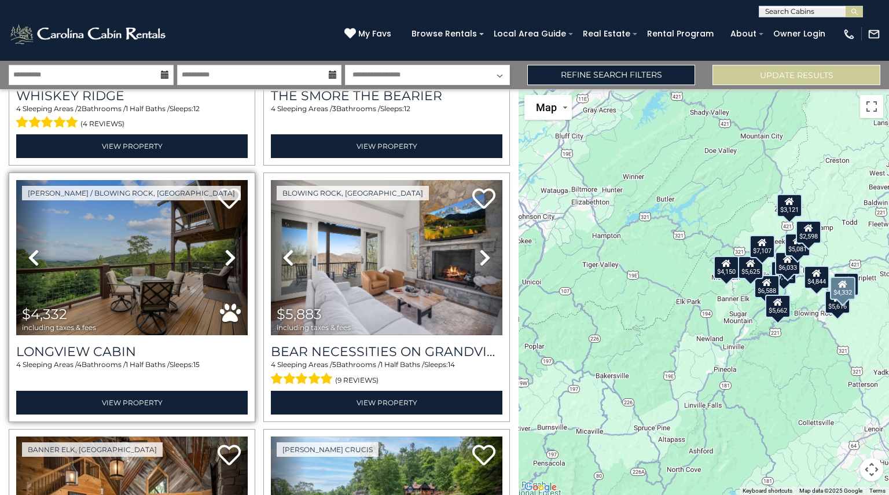
click at [221, 244] on link "Next" at bounding box center [230, 257] width 35 height 155
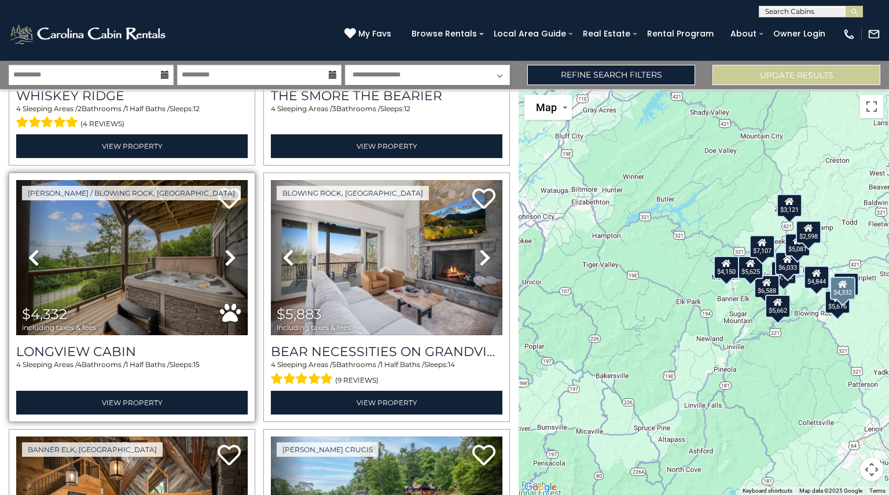
click at [221, 245] on link "Next" at bounding box center [230, 257] width 35 height 155
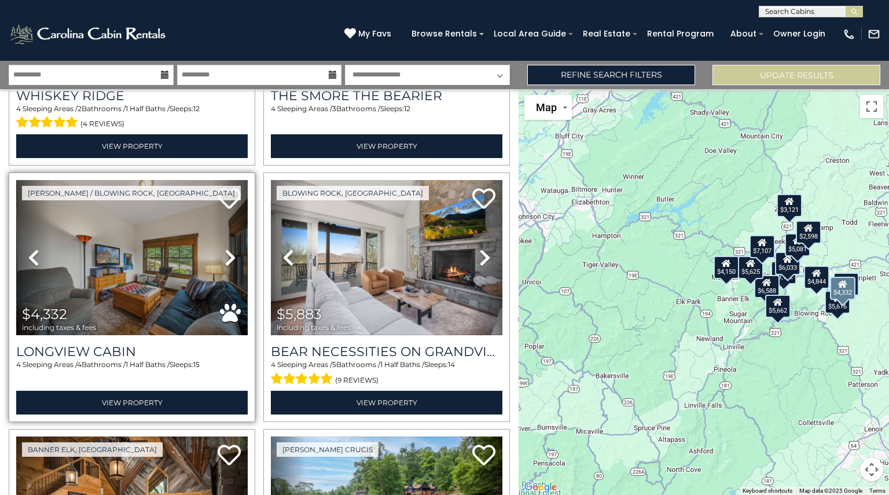
click at [221, 245] on link "Next" at bounding box center [230, 257] width 35 height 155
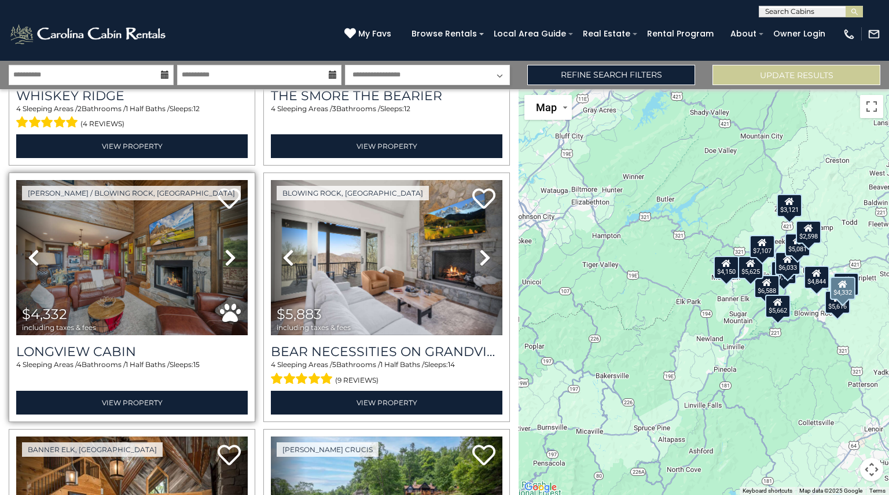
click at [221, 245] on link "Next" at bounding box center [230, 257] width 35 height 155
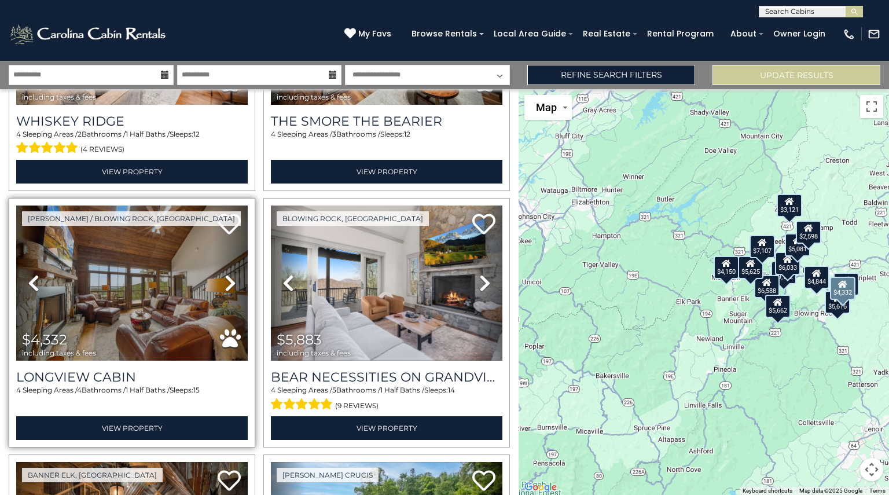
scroll to position [1209, 0]
click at [161, 255] on img at bounding box center [132, 282] width 232 height 155
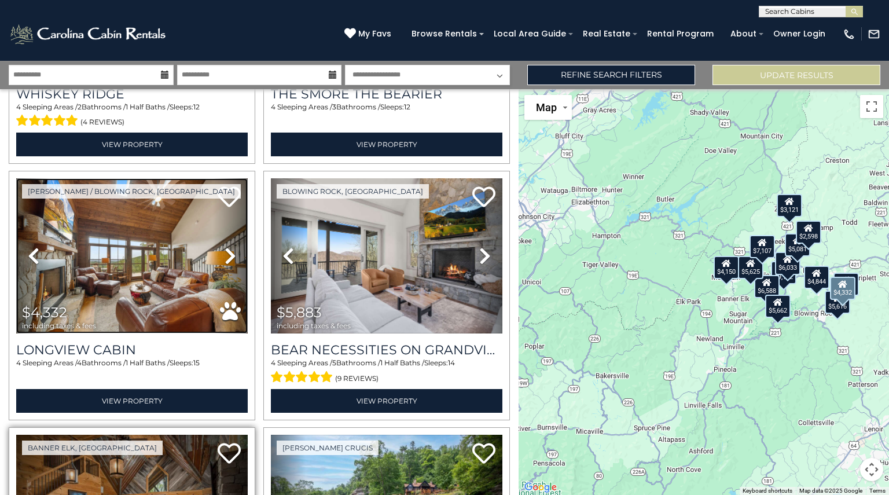
scroll to position [1236, 0]
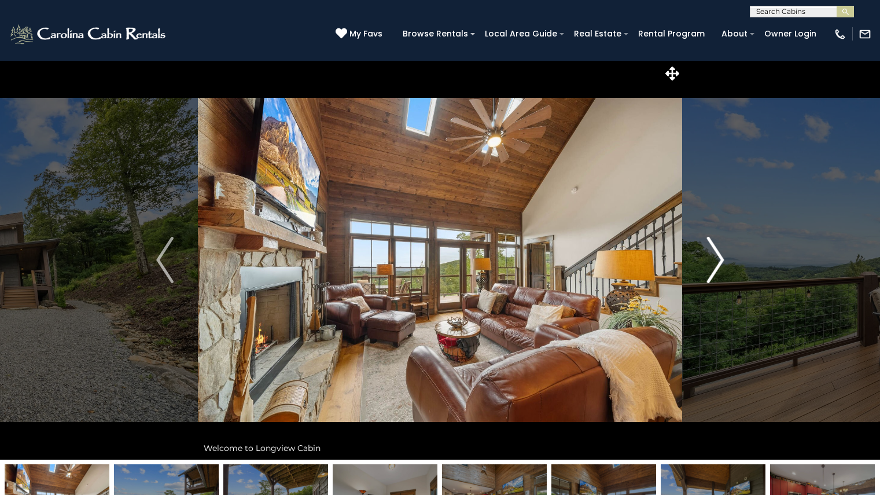
click at [700, 264] on button "Next" at bounding box center [715, 259] width 67 height 399
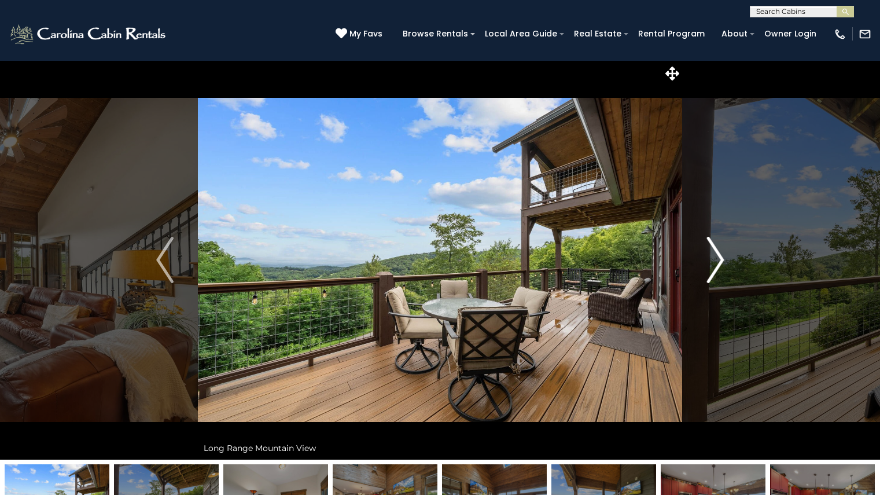
click at [700, 264] on button "Next" at bounding box center [715, 259] width 67 height 399
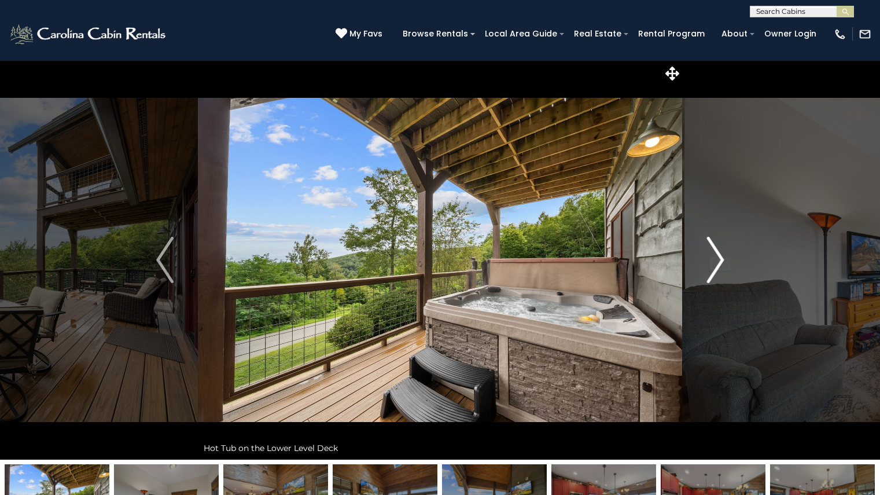
click at [700, 264] on button "Next" at bounding box center [715, 259] width 67 height 399
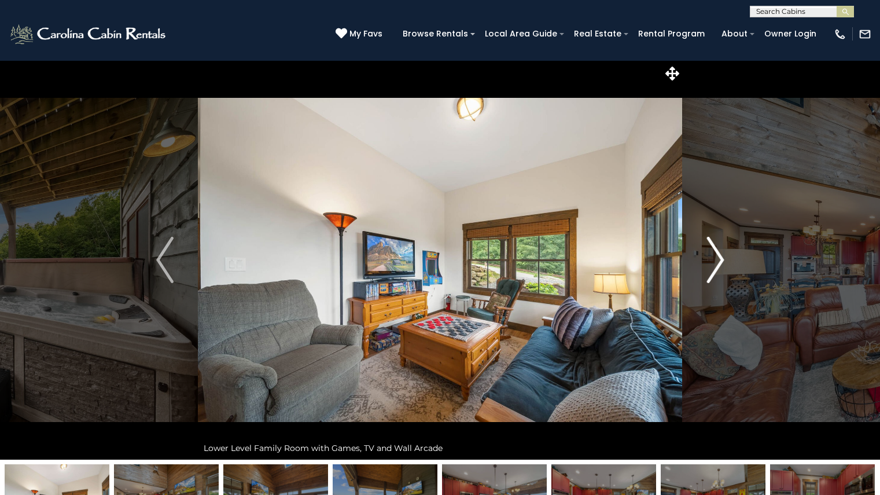
click at [716, 255] on img "Next" at bounding box center [715, 260] width 17 height 46
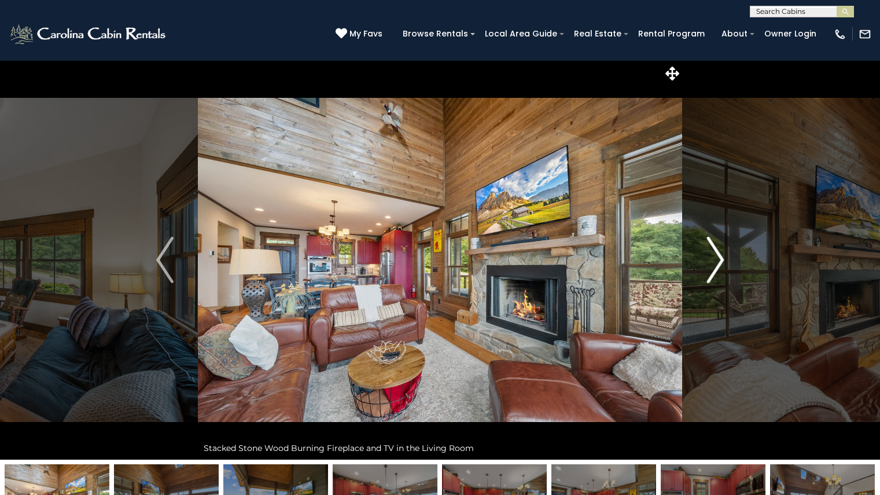
click at [716, 256] on img "Next" at bounding box center [715, 260] width 17 height 46
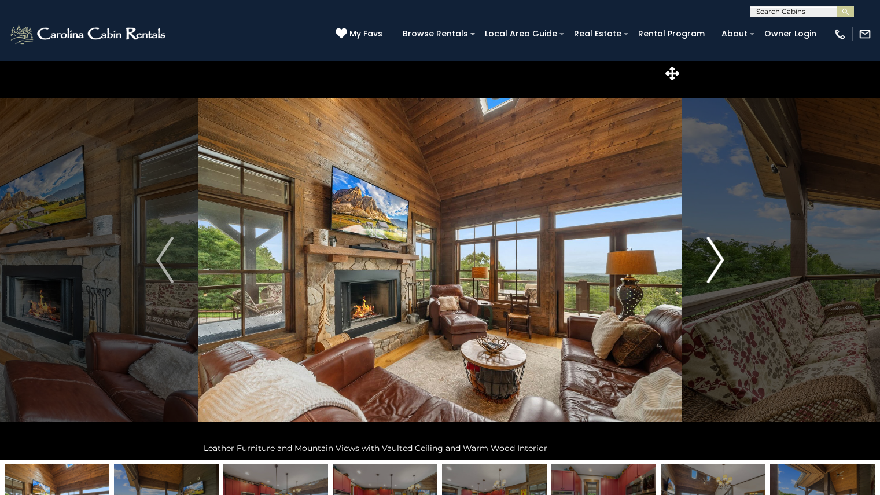
click at [716, 256] on img "Next" at bounding box center [715, 260] width 17 height 46
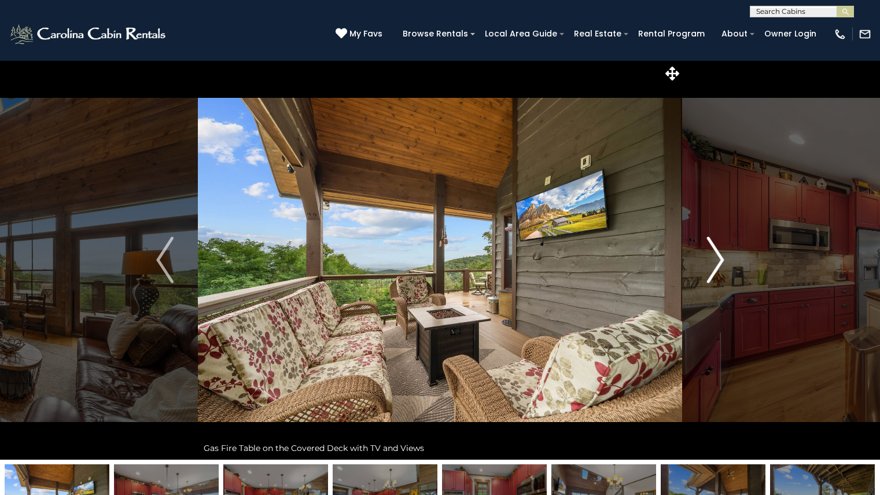
click at [716, 256] on img "Next" at bounding box center [715, 260] width 17 height 46
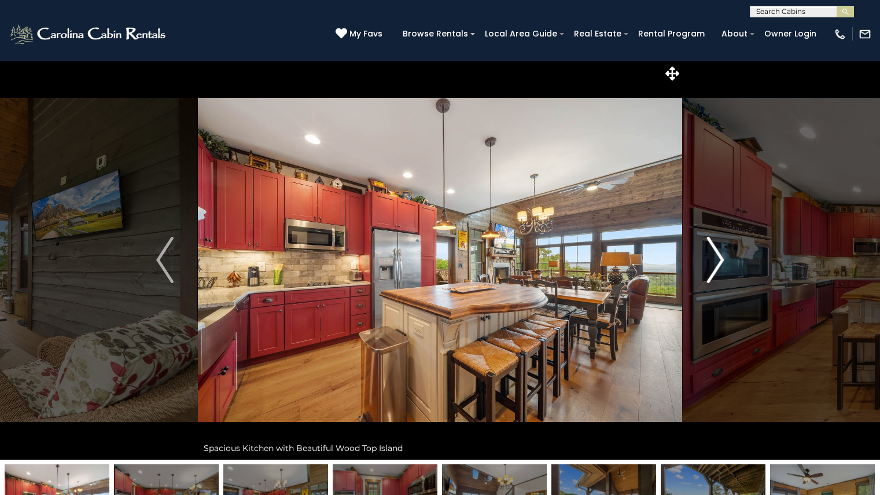
click at [716, 256] on img "Next" at bounding box center [715, 260] width 17 height 46
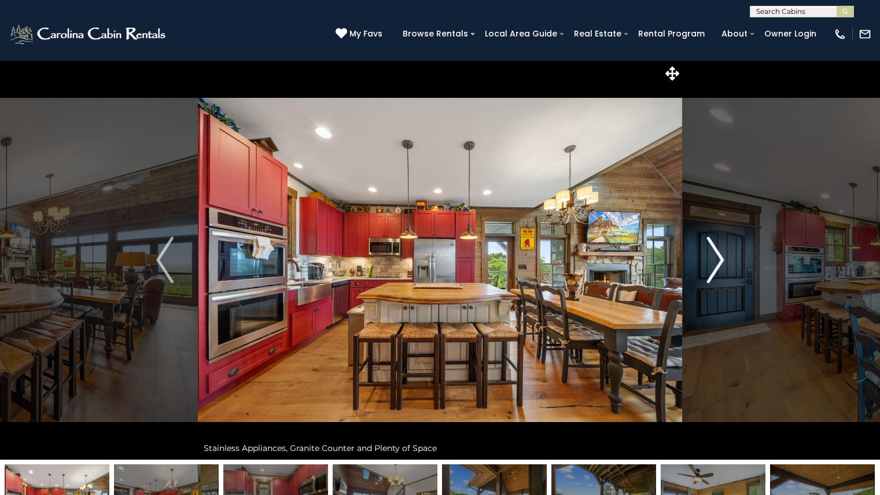
click at [716, 256] on img "Next" at bounding box center [715, 260] width 17 height 46
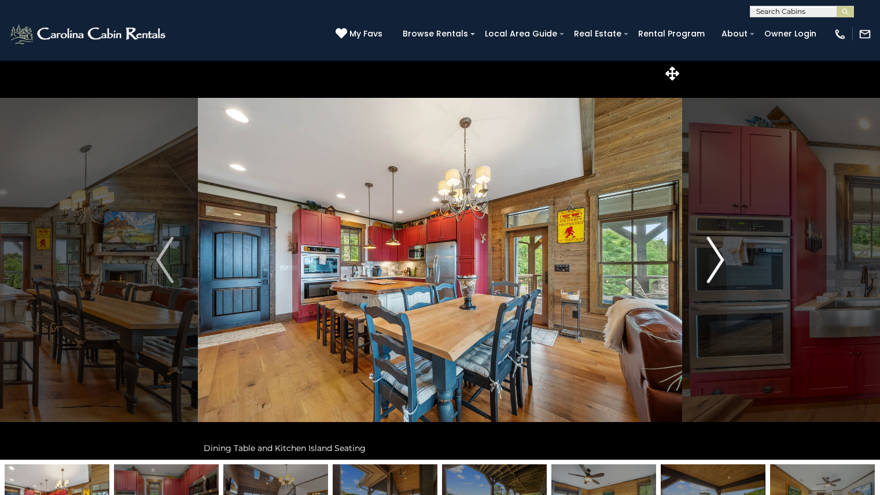
click at [716, 256] on img "Next" at bounding box center [715, 260] width 17 height 46
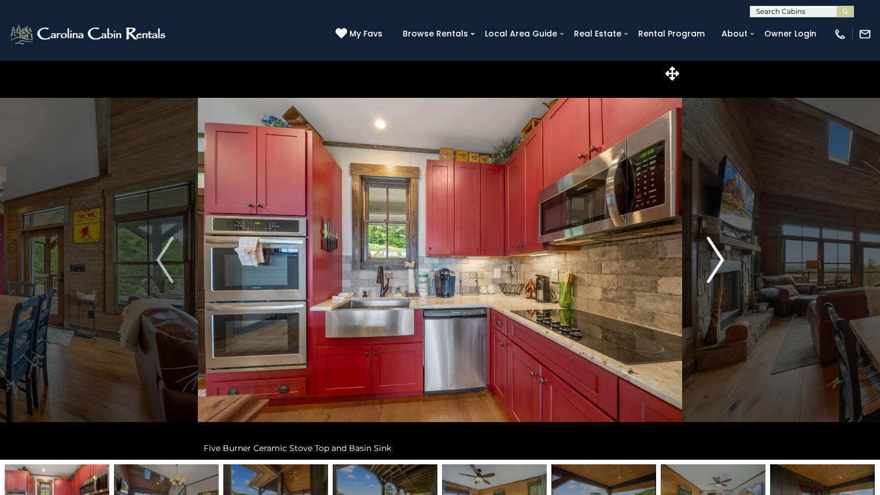
click at [716, 256] on img "Next" at bounding box center [715, 260] width 17 height 46
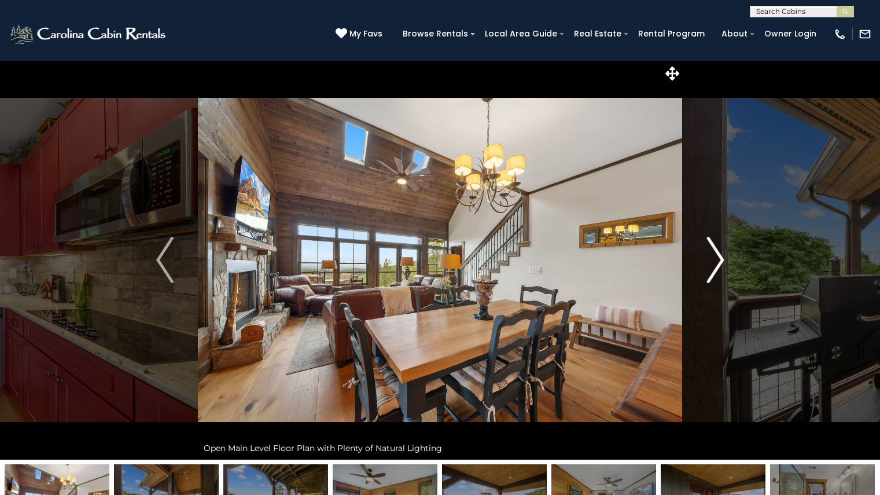
click at [716, 256] on img "Next" at bounding box center [715, 260] width 17 height 46
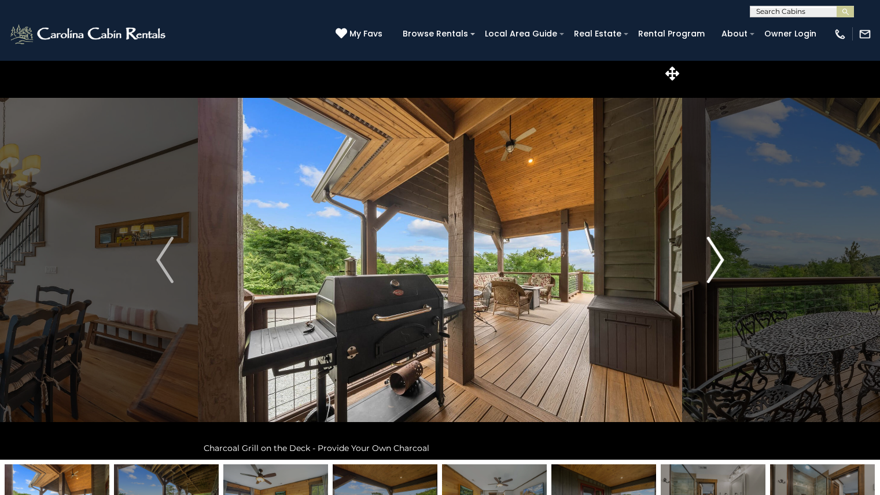
click at [716, 256] on img "Next" at bounding box center [715, 260] width 17 height 46
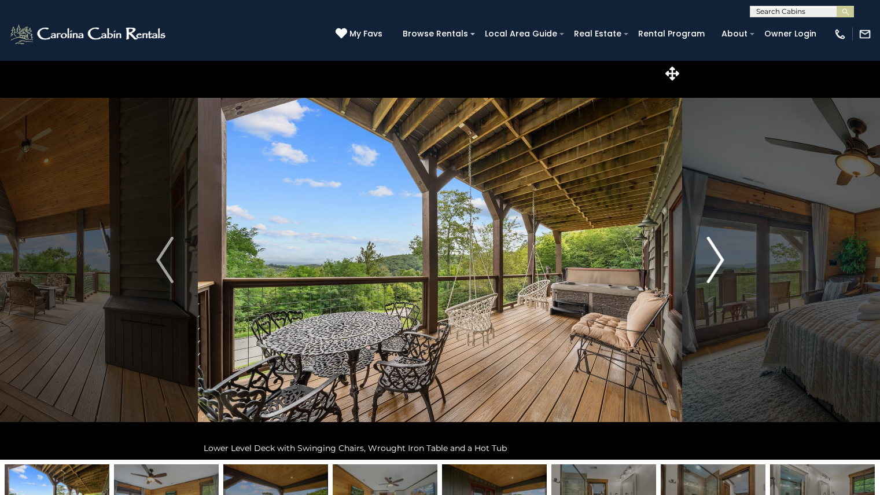
click at [716, 256] on img "Next" at bounding box center [715, 260] width 17 height 46
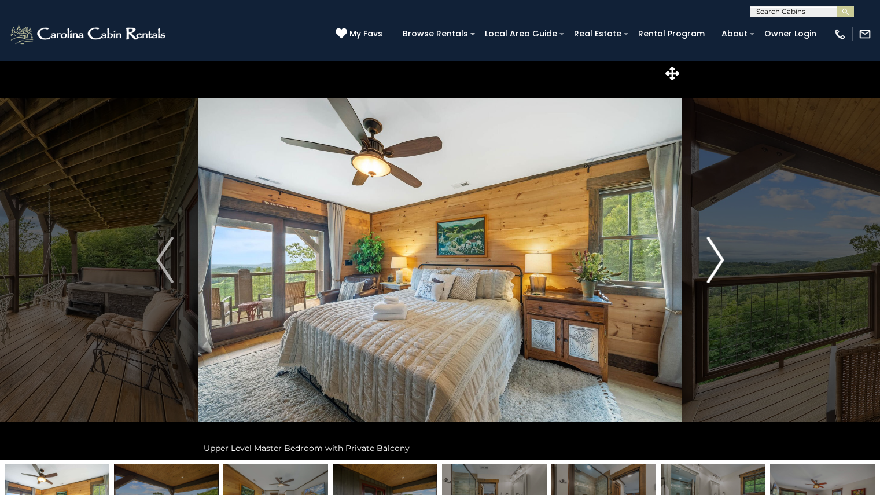
click at [716, 256] on img "Next" at bounding box center [715, 260] width 17 height 46
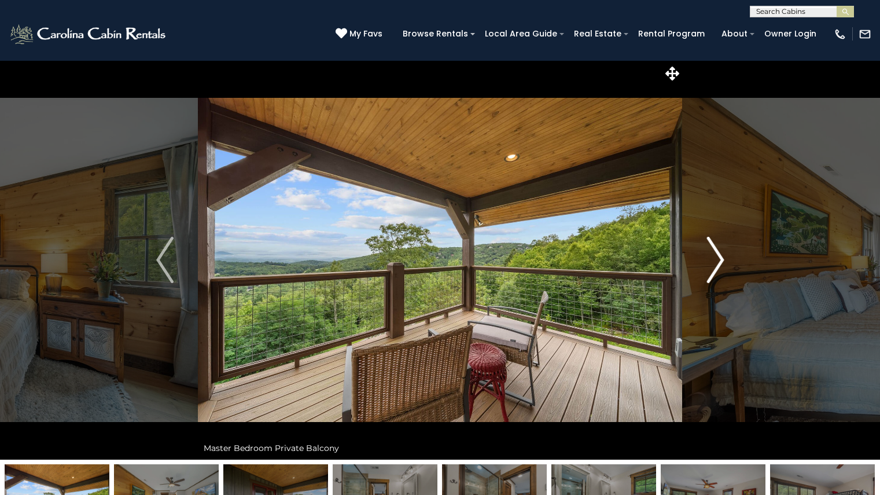
click at [716, 256] on img "Next" at bounding box center [715, 260] width 17 height 46
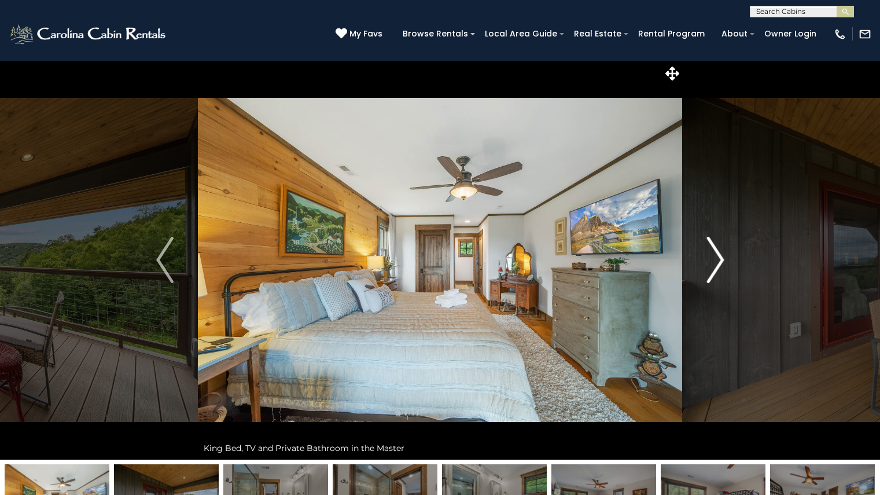
click at [716, 256] on img "Next" at bounding box center [715, 260] width 17 height 46
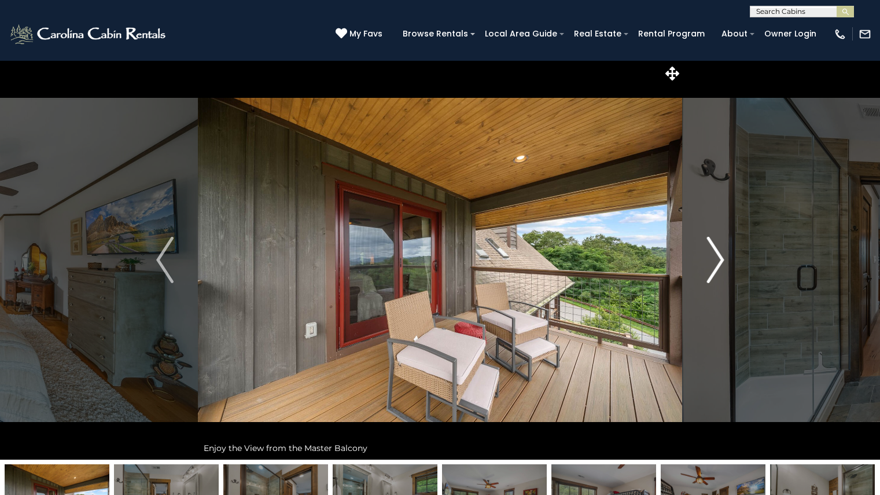
click at [716, 256] on img "Next" at bounding box center [715, 260] width 17 height 46
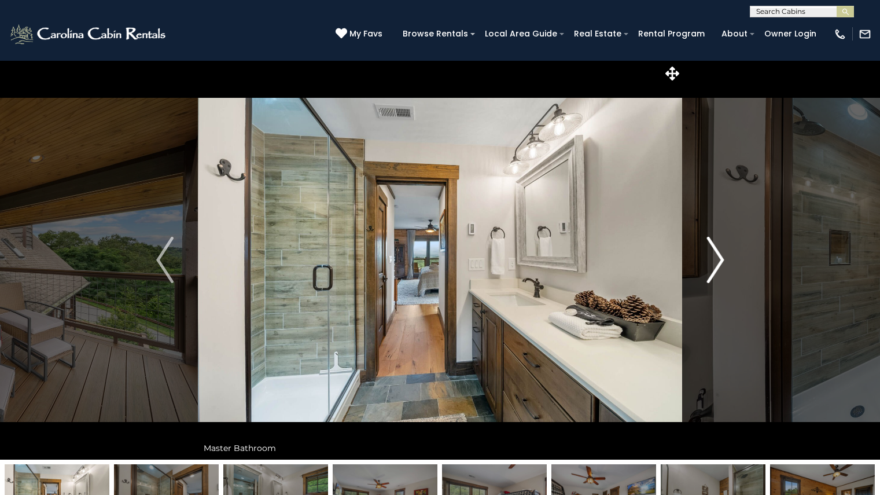
click at [716, 256] on img "Next" at bounding box center [715, 260] width 17 height 46
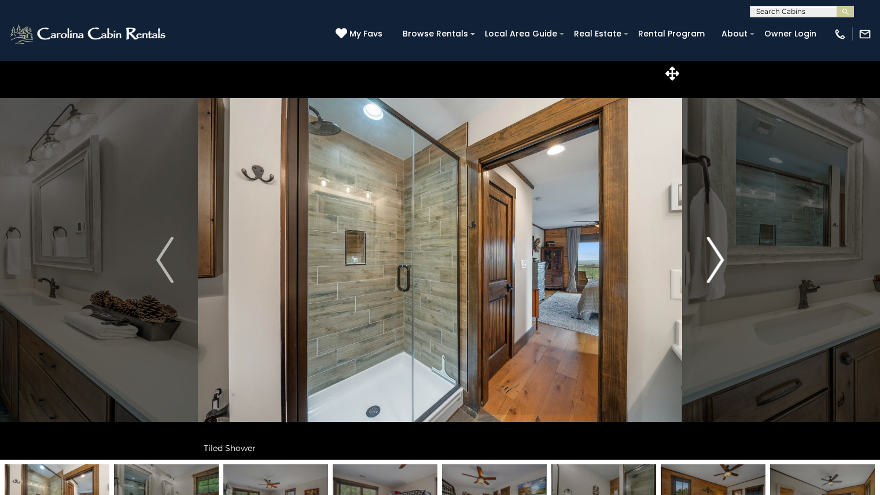
click at [716, 256] on img "Next" at bounding box center [715, 260] width 17 height 46
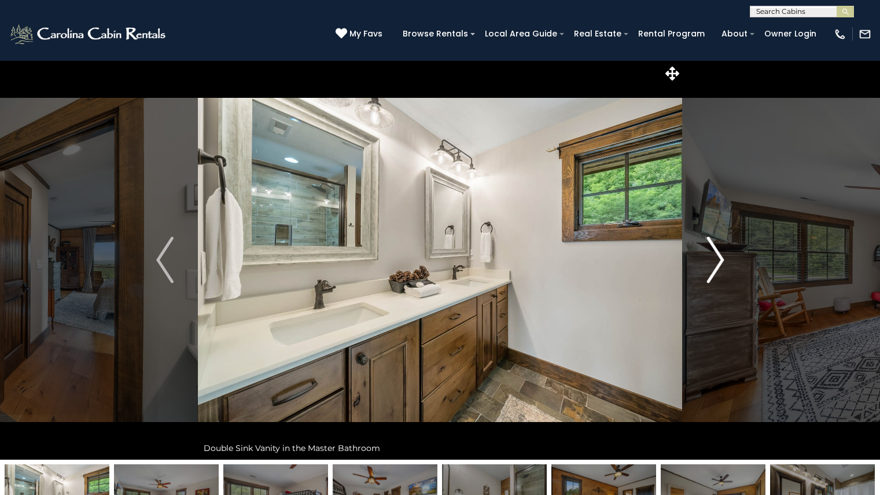
click at [716, 256] on img "Next" at bounding box center [715, 260] width 17 height 46
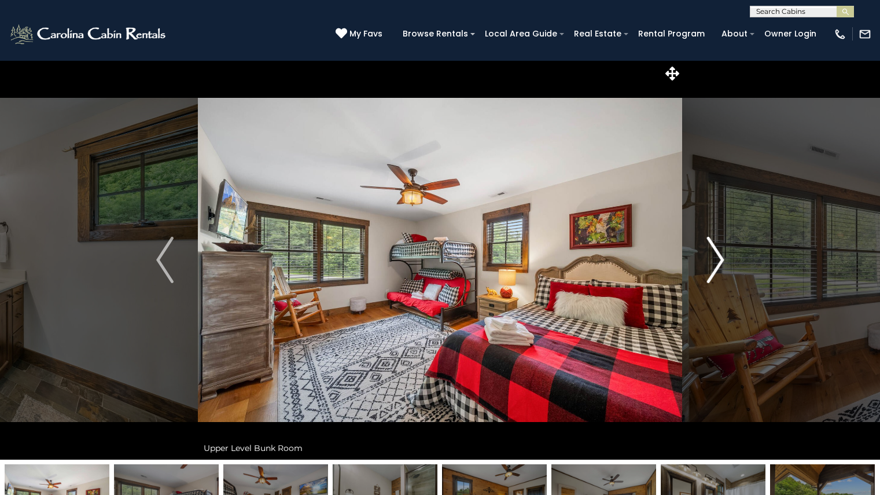
click at [716, 256] on img "Next" at bounding box center [715, 260] width 17 height 46
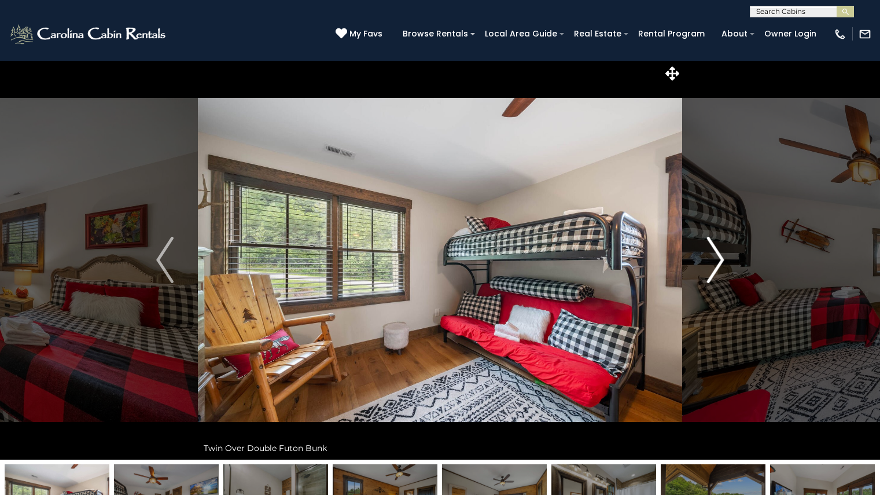
click at [716, 256] on img "Next" at bounding box center [715, 260] width 17 height 46
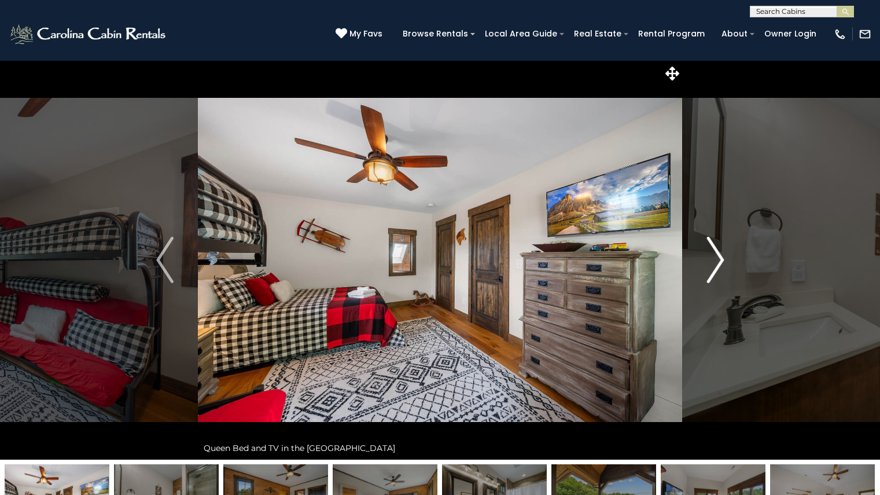
click at [716, 256] on img "Next" at bounding box center [715, 260] width 17 height 46
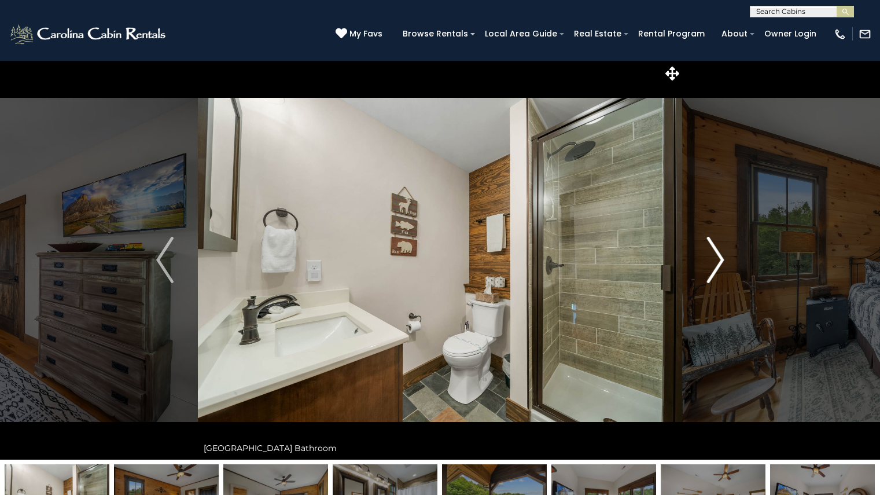
click at [716, 256] on img "Next" at bounding box center [715, 260] width 17 height 46
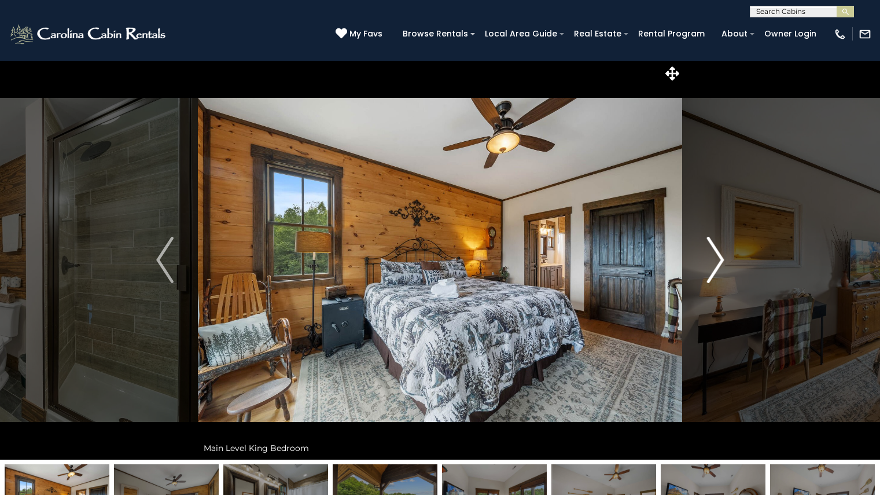
click at [716, 256] on img "Next" at bounding box center [715, 260] width 17 height 46
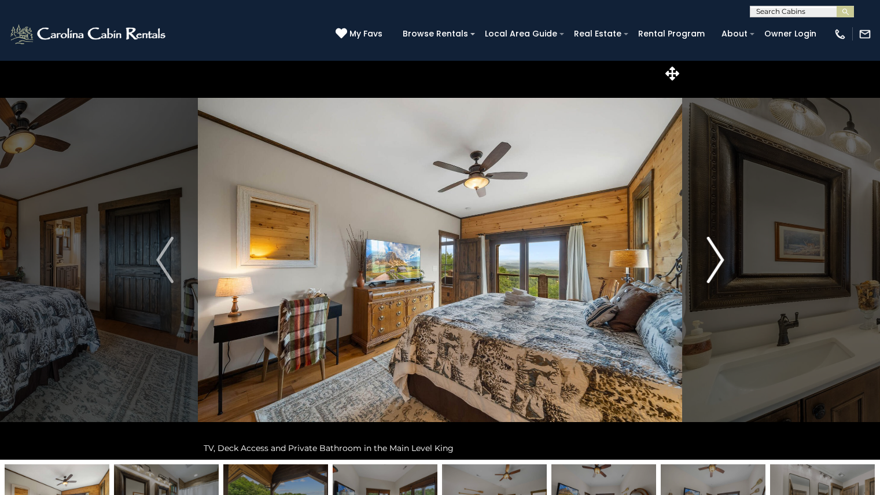
click at [716, 256] on img "Next" at bounding box center [715, 260] width 17 height 46
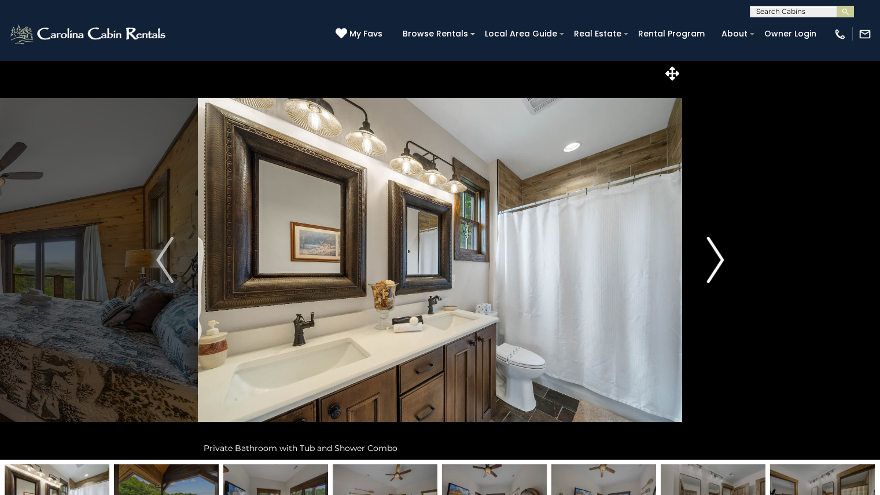
click at [716, 256] on img "Next" at bounding box center [715, 260] width 17 height 46
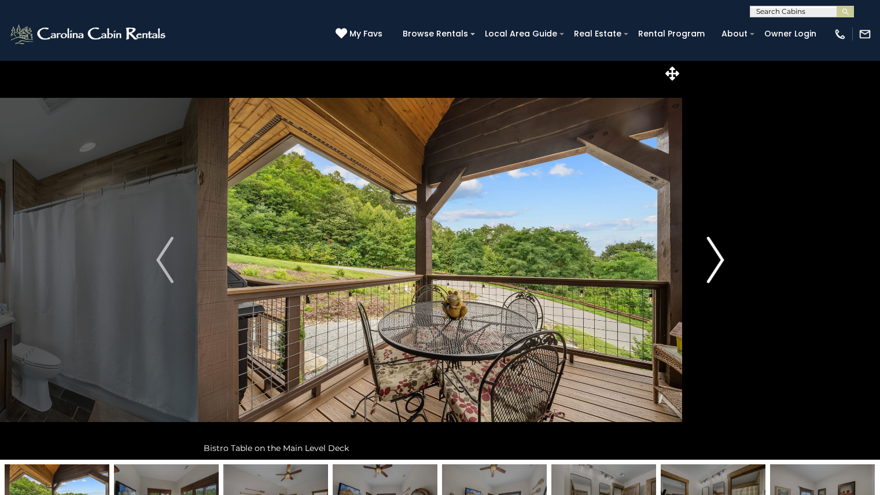
click at [716, 256] on img "Next" at bounding box center [715, 260] width 17 height 46
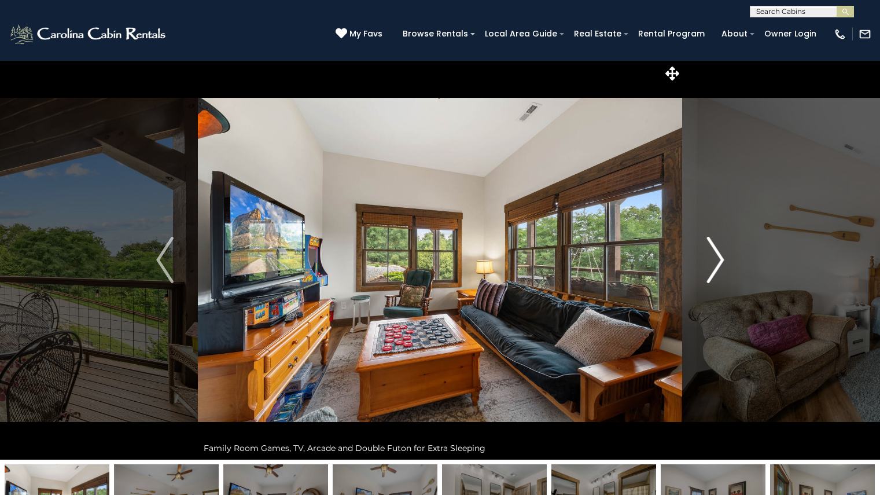
click at [716, 256] on img "Next" at bounding box center [715, 260] width 17 height 46
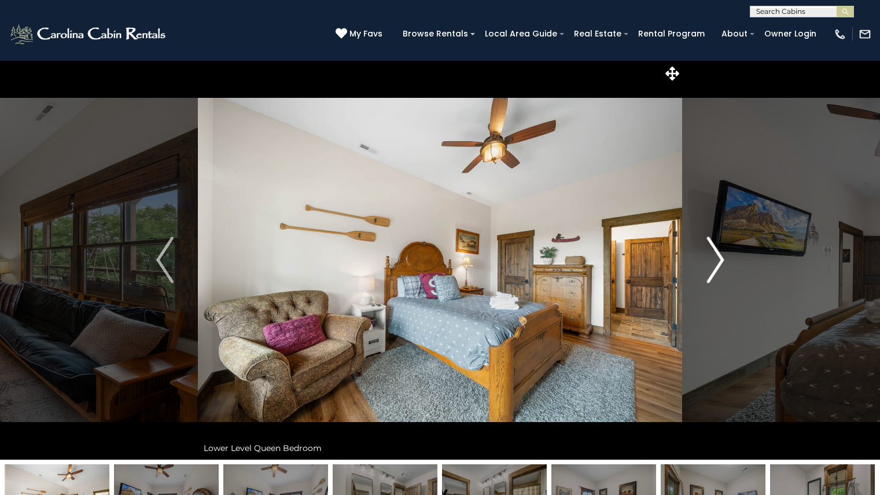
click at [716, 256] on img "Next" at bounding box center [715, 260] width 17 height 46
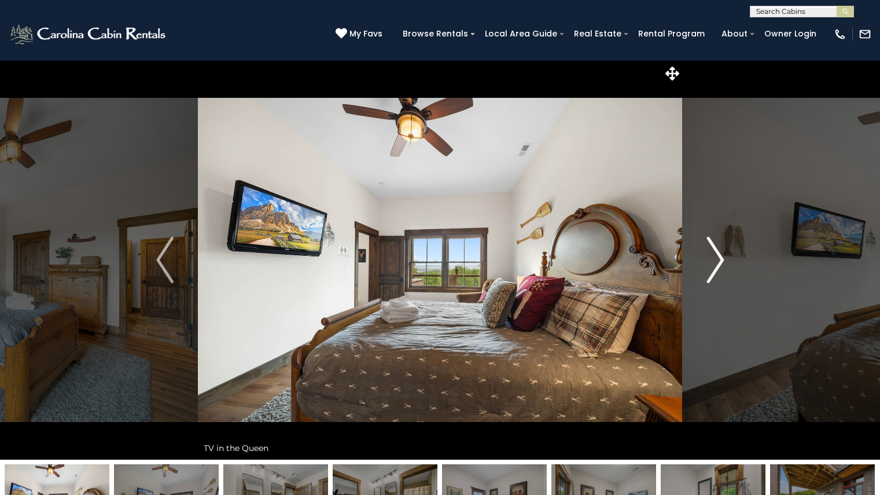
click at [716, 256] on img "Next" at bounding box center [715, 260] width 17 height 46
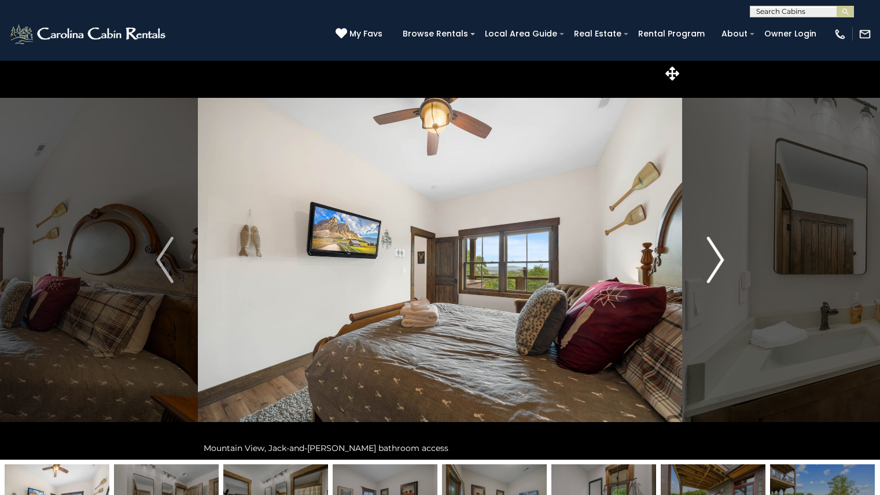
click at [716, 256] on img "Next" at bounding box center [715, 260] width 17 height 46
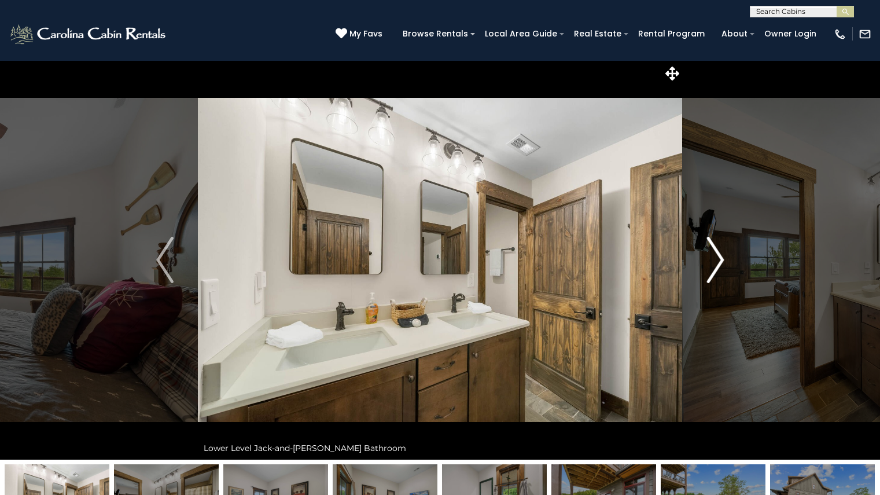
click at [716, 256] on img "Next" at bounding box center [715, 260] width 17 height 46
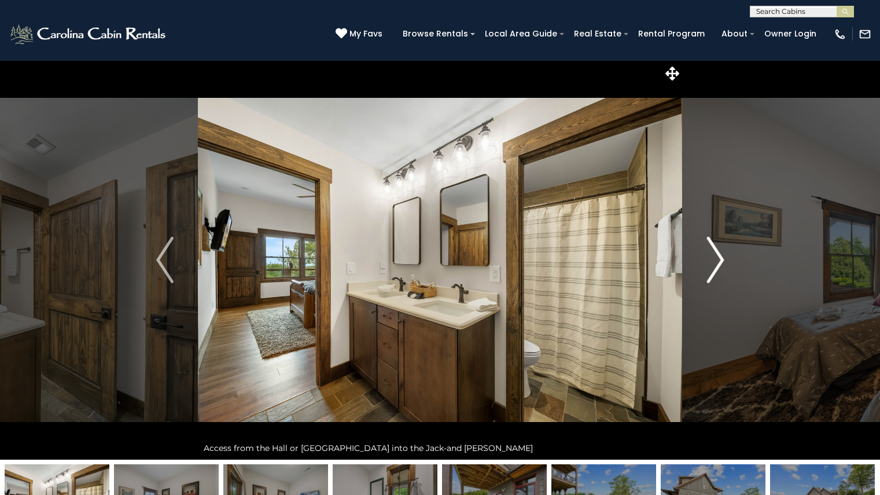
click at [716, 256] on img "Next" at bounding box center [715, 260] width 17 height 46
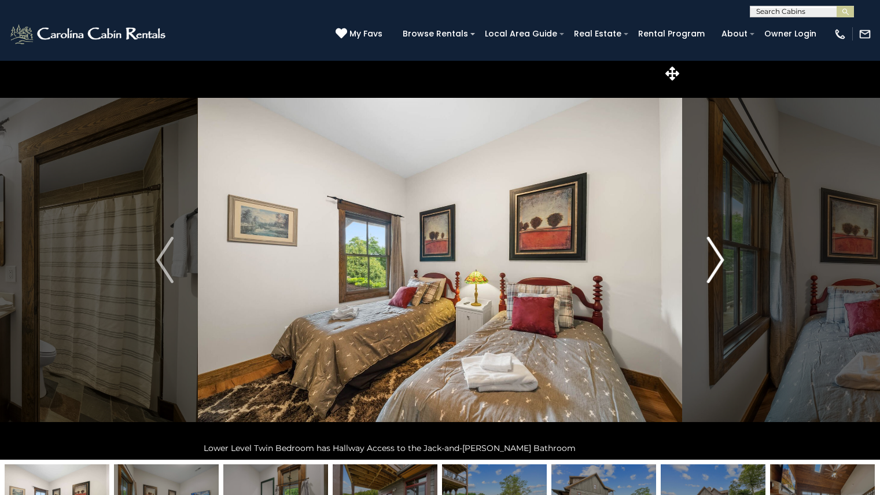
click at [716, 256] on img "Next" at bounding box center [715, 260] width 17 height 46
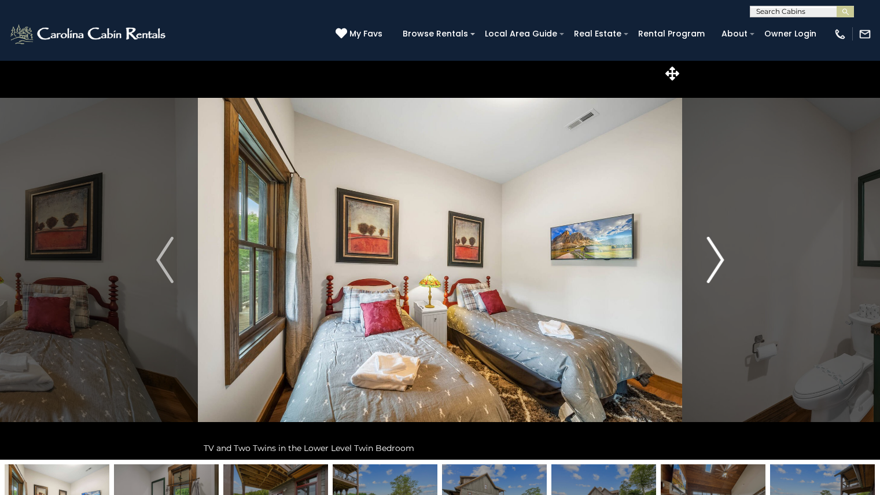
click at [716, 256] on img "Next" at bounding box center [715, 260] width 17 height 46
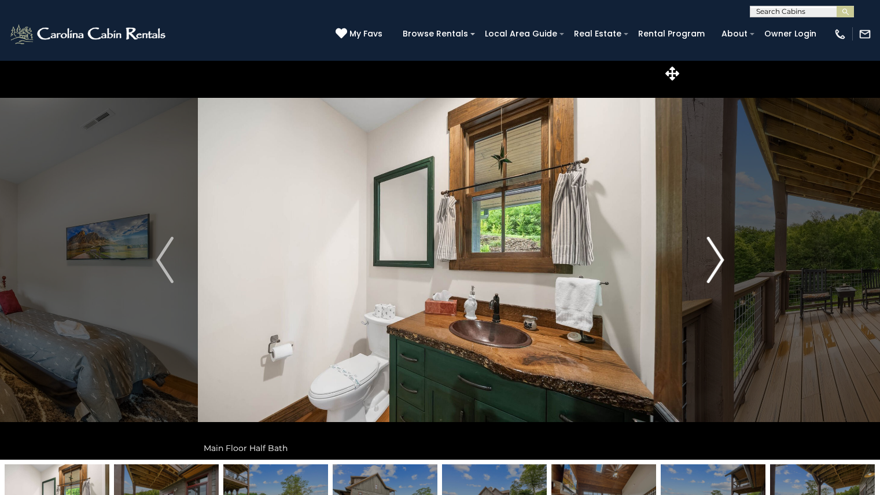
click at [716, 256] on img "Next" at bounding box center [715, 260] width 17 height 46
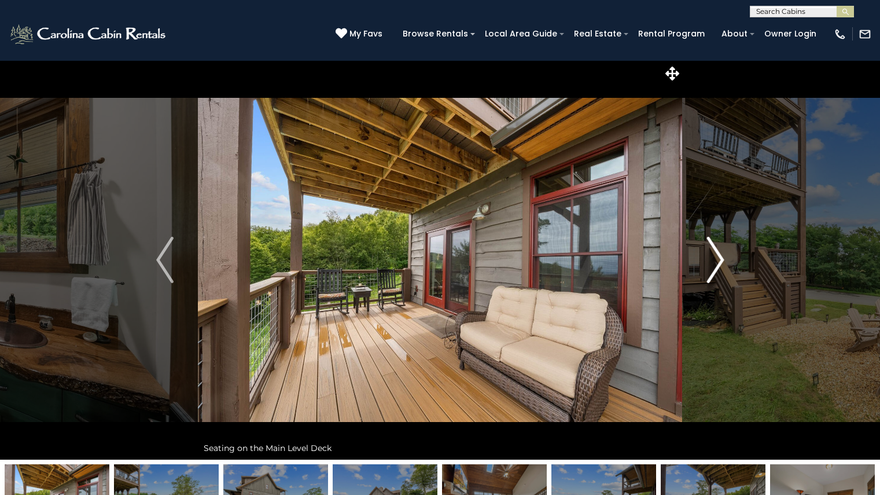
click at [716, 256] on img "Next" at bounding box center [715, 260] width 17 height 46
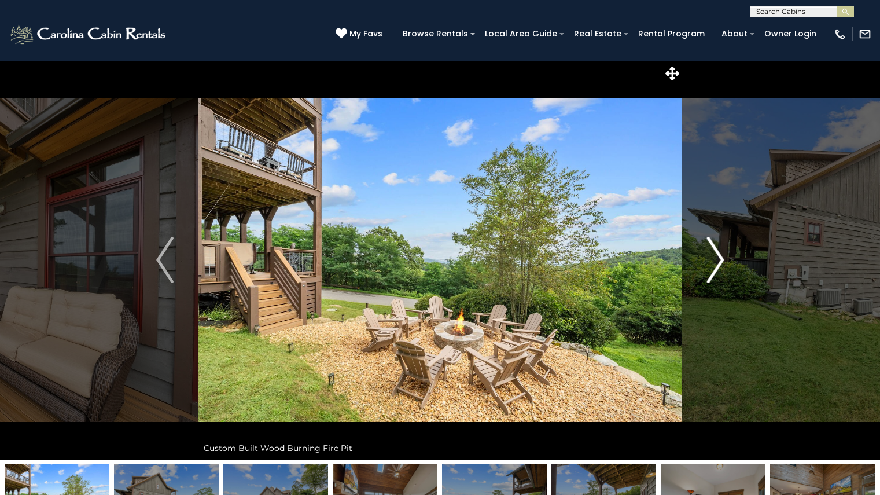
click at [716, 256] on img "Next" at bounding box center [715, 260] width 17 height 46
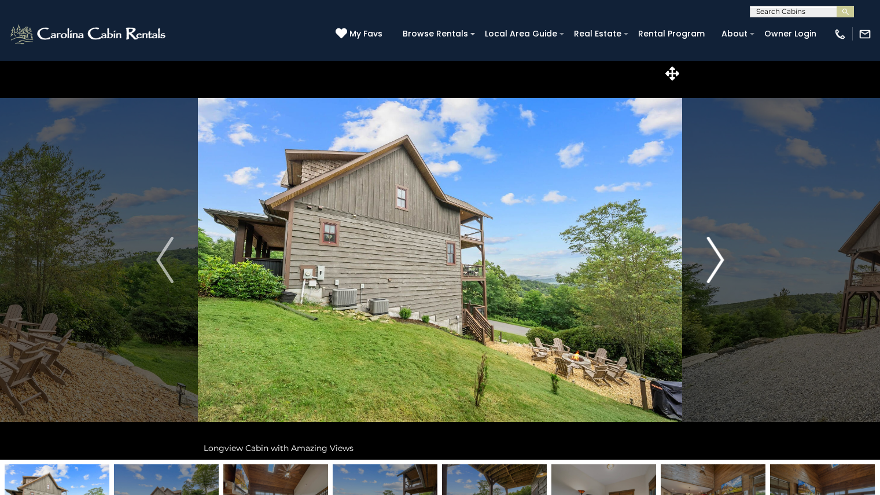
click at [716, 256] on img "Next" at bounding box center [715, 260] width 17 height 46
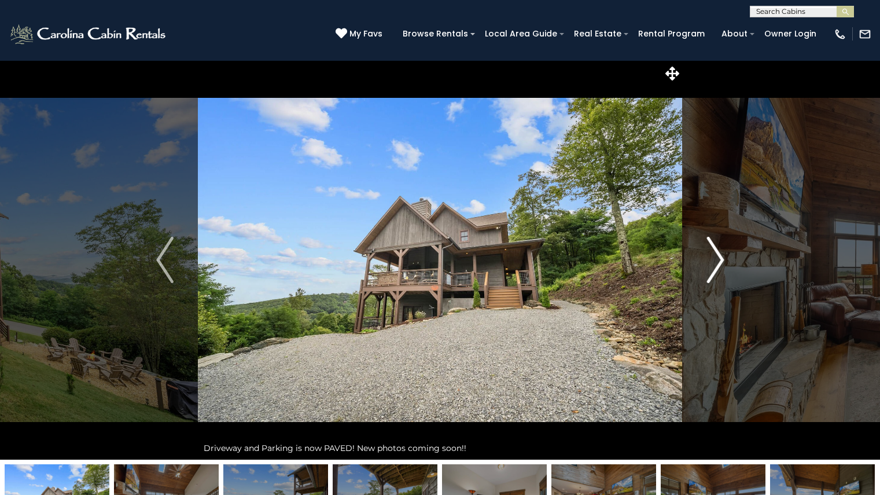
click at [716, 256] on img "Next" at bounding box center [715, 260] width 17 height 46
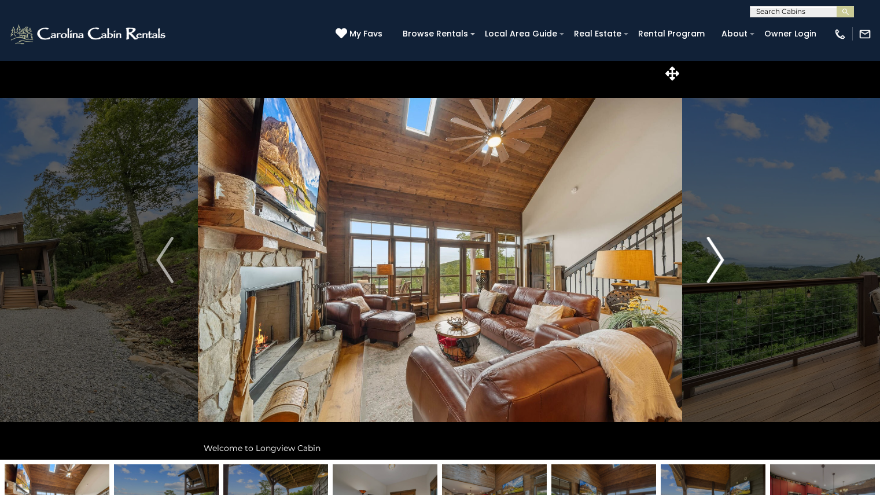
click at [716, 256] on img "Next" at bounding box center [715, 260] width 17 height 46
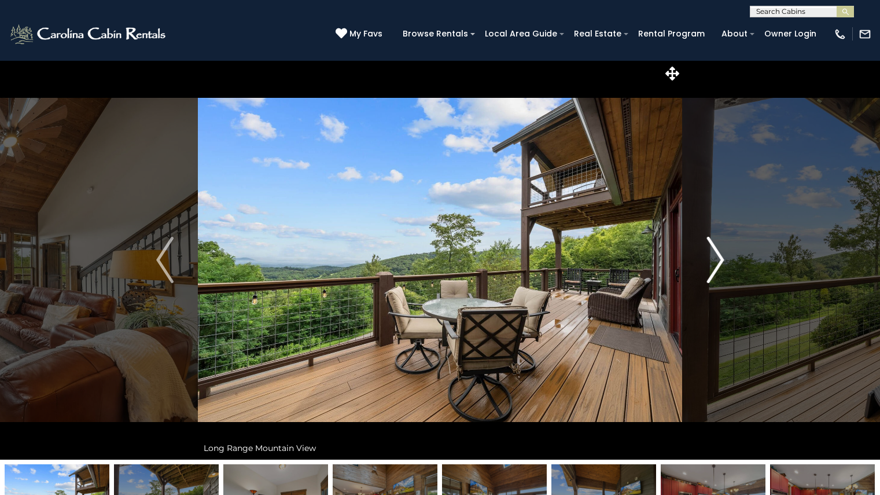
click at [716, 256] on img "Next" at bounding box center [715, 260] width 17 height 46
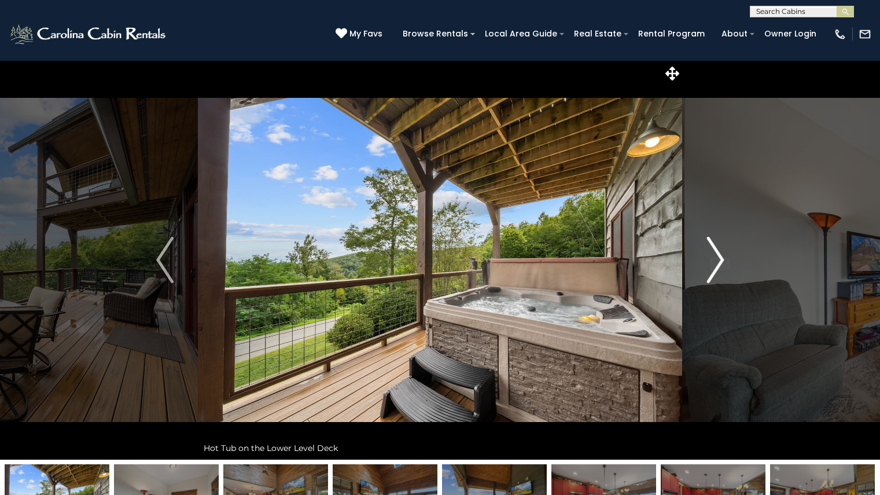
click at [716, 256] on img "Next" at bounding box center [715, 260] width 17 height 46
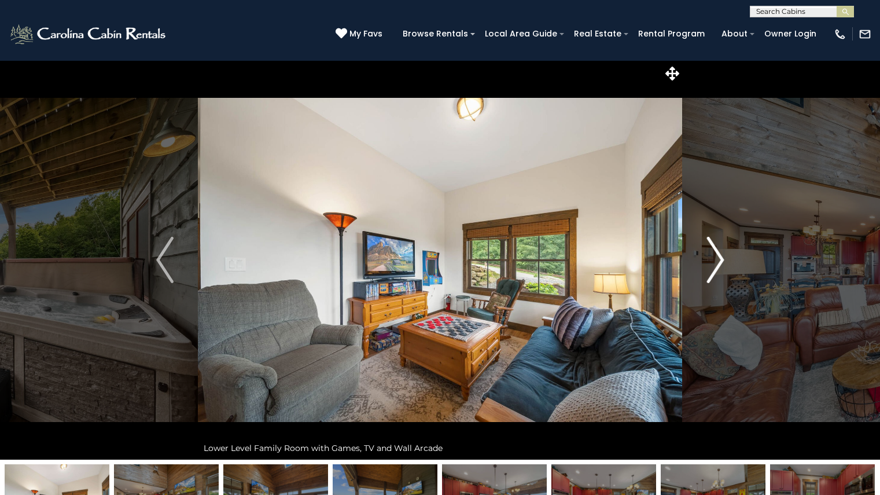
click at [716, 256] on img "Next" at bounding box center [715, 260] width 17 height 46
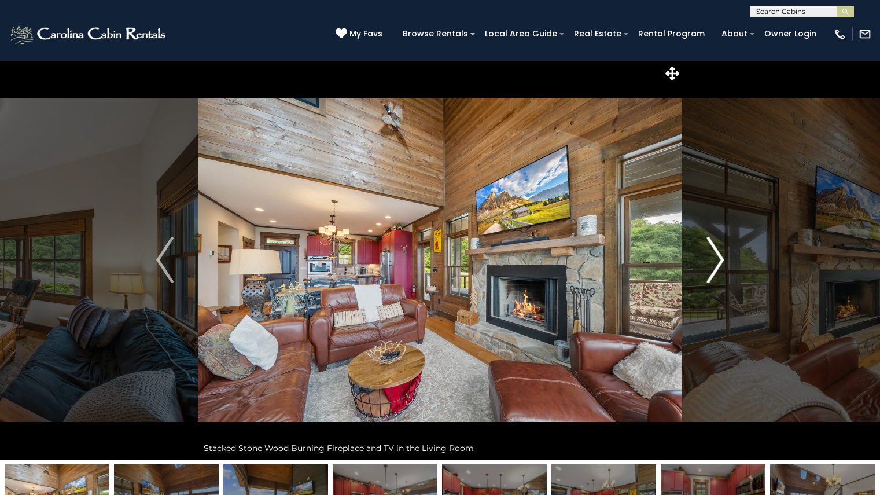
click at [716, 256] on img "Next" at bounding box center [715, 260] width 17 height 46
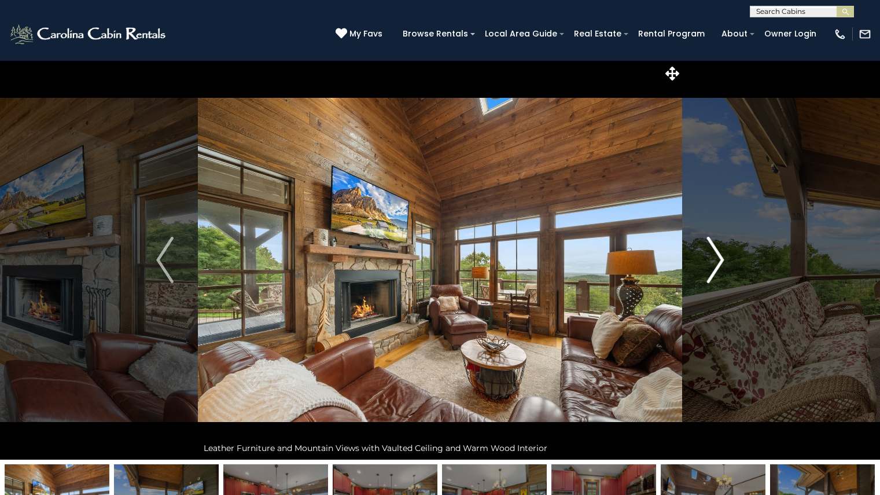
click at [716, 256] on img "Next" at bounding box center [715, 260] width 17 height 46
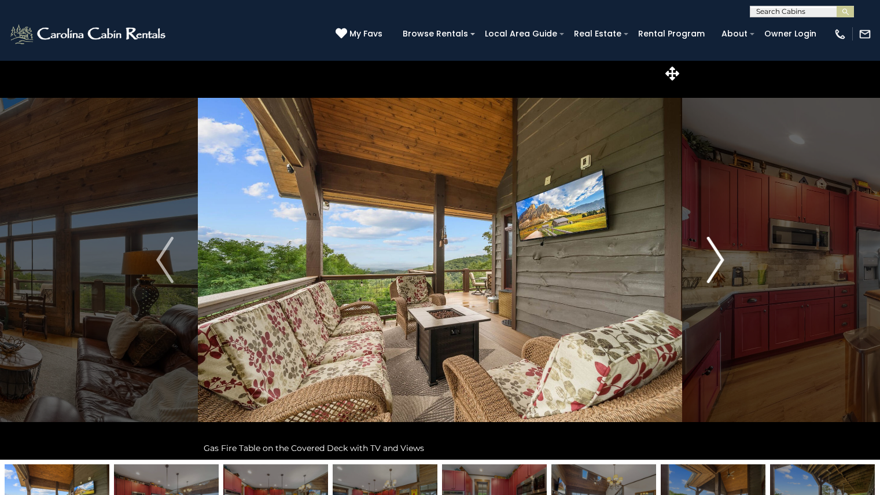
click at [716, 256] on img "Next" at bounding box center [715, 260] width 17 height 46
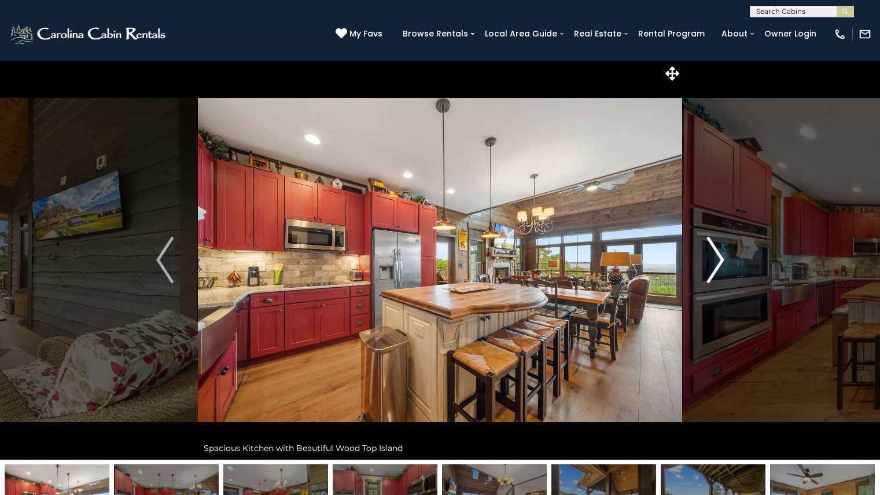
click at [716, 256] on img "Next" at bounding box center [715, 260] width 17 height 46
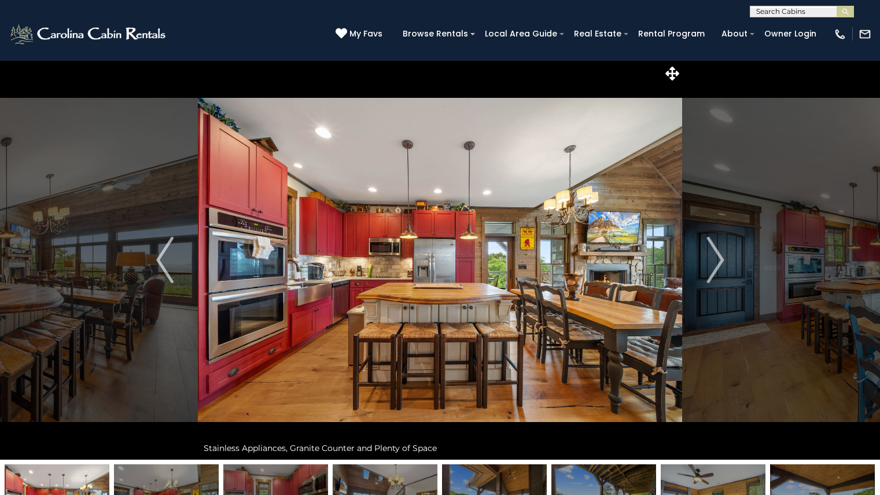
click at [682, 60] on button "Next" at bounding box center [715, 259] width 67 height 399
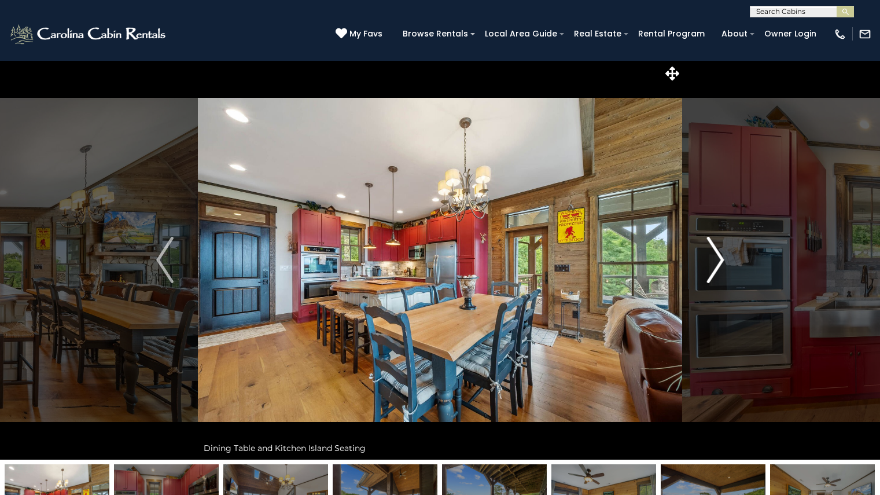
click at [744, 83] on button "Next" at bounding box center [715, 259] width 67 height 399
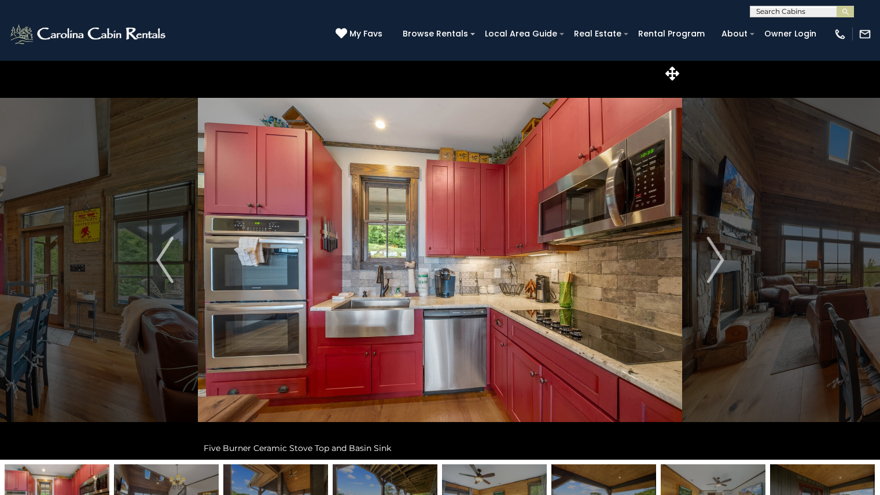
click at [431, 445] on div "Five Burner Ceramic Stove Top and Basin Sink" at bounding box center [440, 447] width 484 height 23
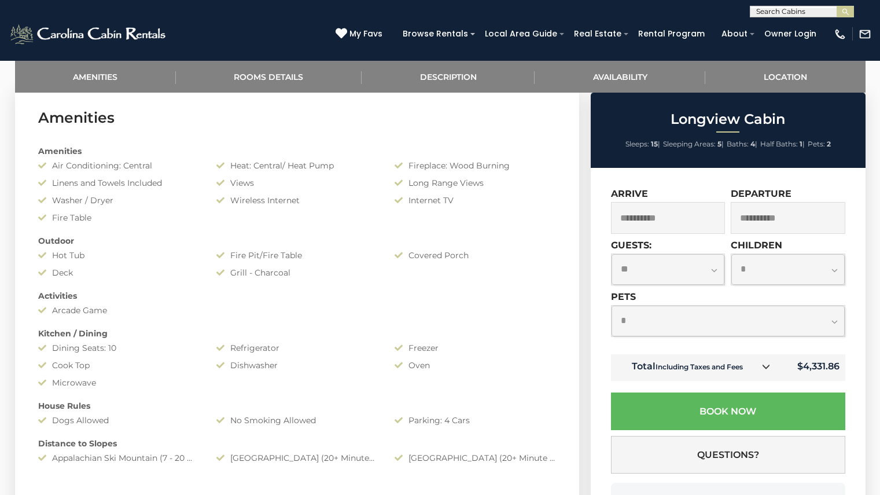
scroll to position [568, 0]
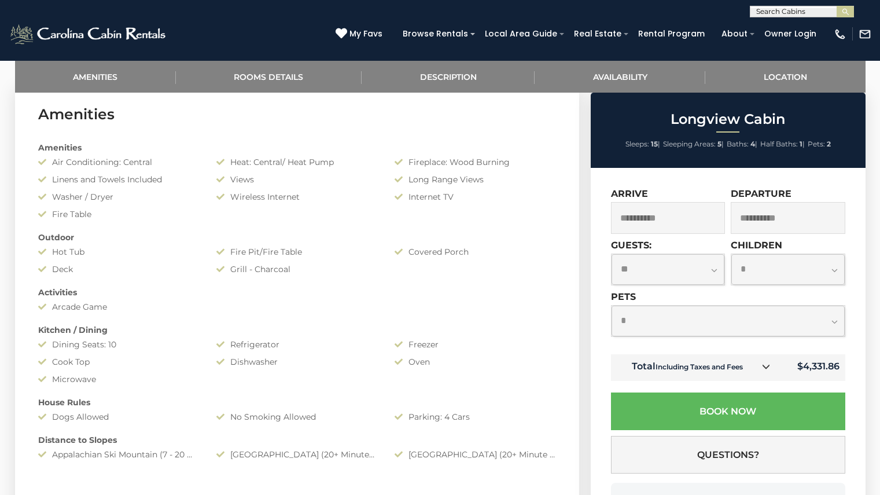
click at [712, 272] on select "**********" at bounding box center [668, 269] width 113 height 31
select select "*"
click at [612, 254] on select "**********" at bounding box center [668, 269] width 113 height 31
click at [780, 273] on select "**********" at bounding box center [788, 269] width 113 height 31
select select "*"
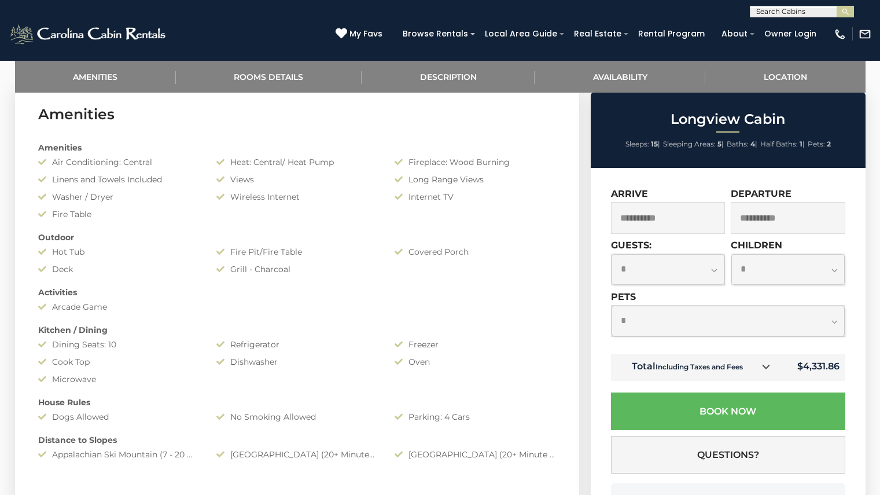
click at [732, 254] on select "**********" at bounding box center [788, 269] width 113 height 31
click at [63, 31] on img at bounding box center [89, 34] width 160 height 23
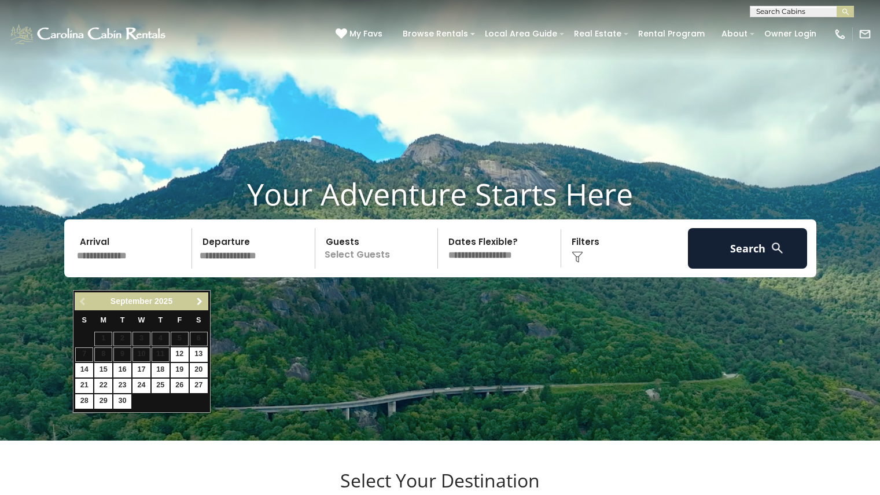
click at [200, 302] on span "Next" at bounding box center [199, 301] width 9 height 9
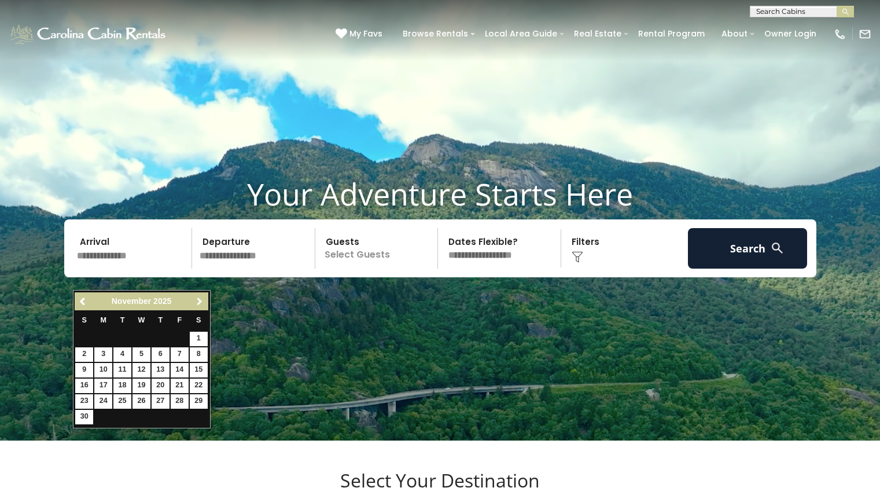
click at [200, 302] on span "Next" at bounding box center [199, 301] width 9 height 9
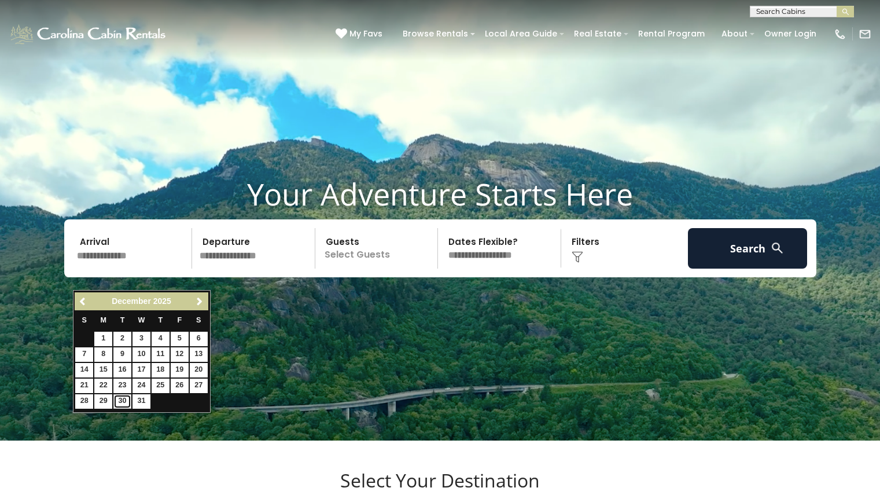
click at [126, 399] on link "30" at bounding box center [122, 401] width 18 height 14
type input "********"
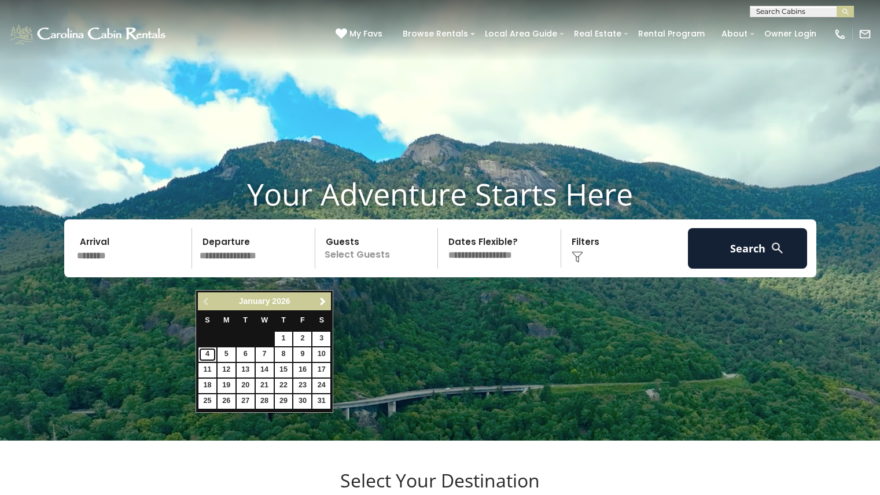
click at [207, 350] on link "4" at bounding box center [208, 354] width 18 height 14
type input "******"
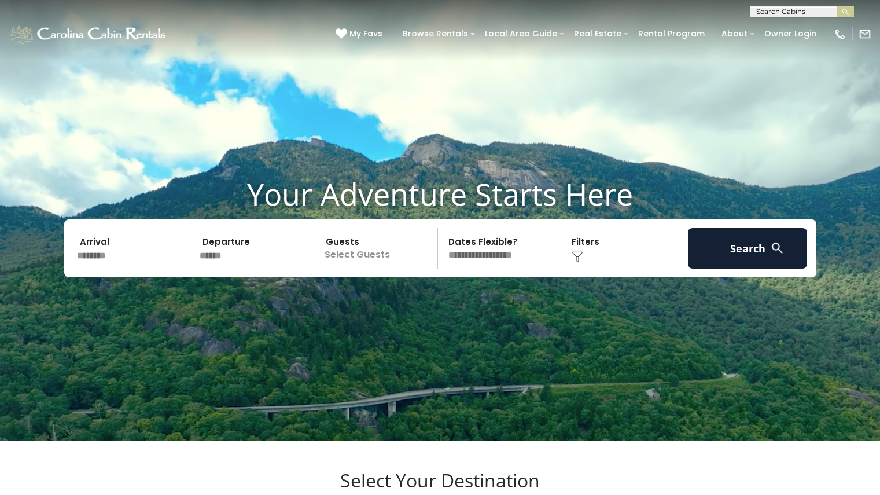
click at [377, 269] on p "Select Guests" at bounding box center [378, 248] width 119 height 41
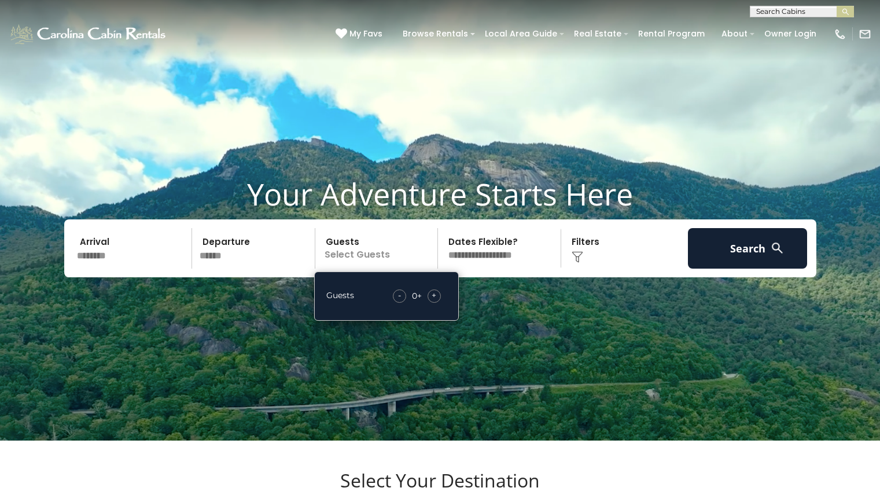
click at [432, 301] on span "+" at bounding box center [434, 295] width 5 height 12
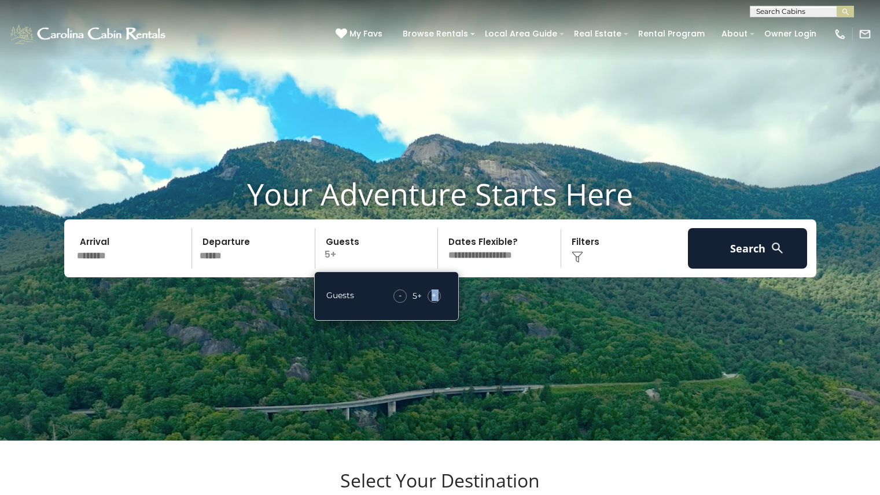
click at [432, 301] on span "+" at bounding box center [434, 295] width 5 height 12
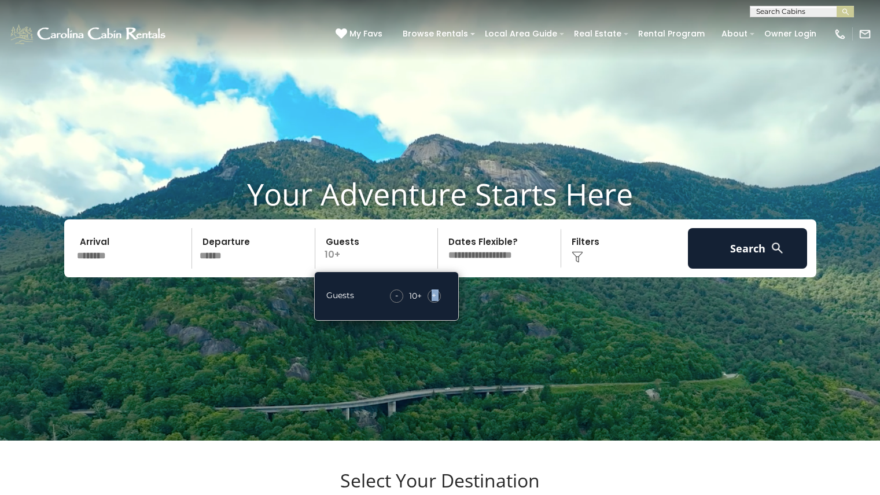
click at [432, 301] on span "+" at bounding box center [434, 295] width 5 height 12
click at [525, 269] on select "**********" at bounding box center [501, 248] width 119 height 41
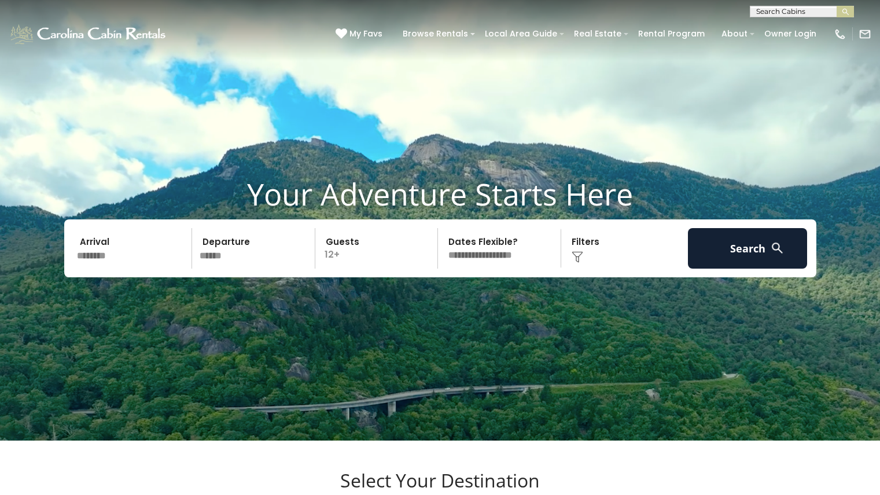
select select "*"
click at [442, 249] on select "**********" at bounding box center [501, 248] width 119 height 41
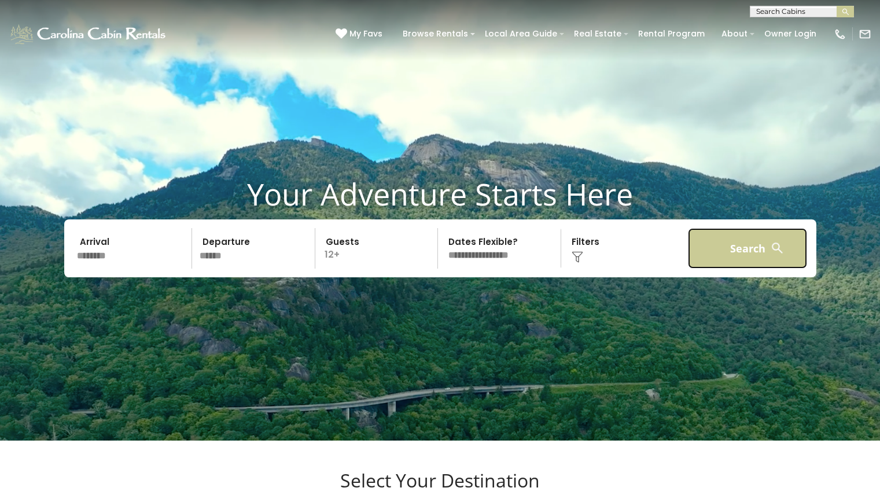
click at [743, 257] on button "Search" at bounding box center [748, 248] width 120 height 41
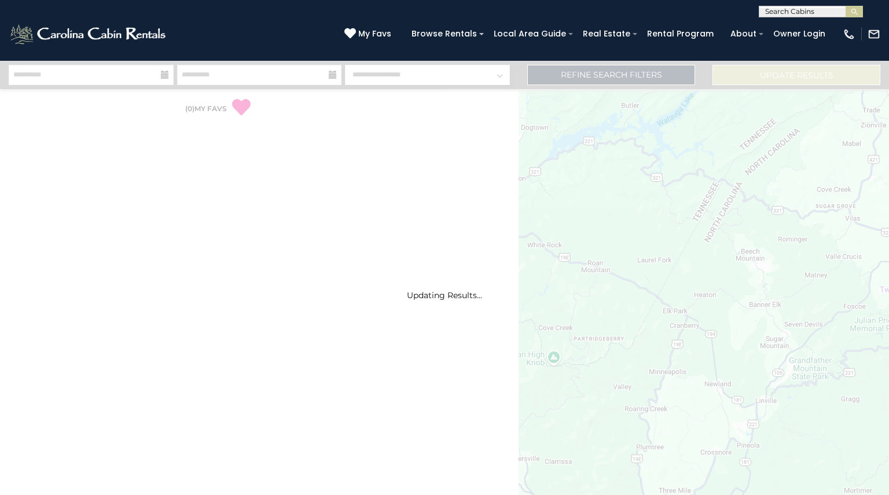
select select "*"
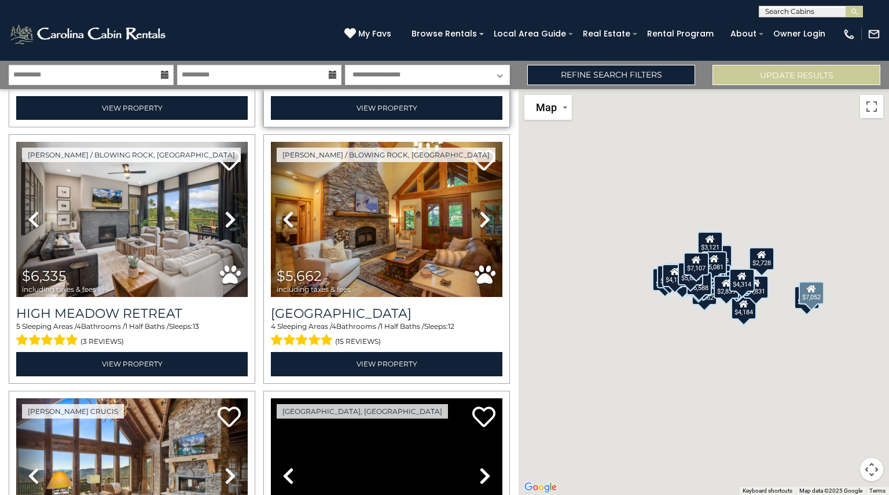
scroll to position [255, 0]
